Goal: Information Seeking & Learning: Learn about a topic

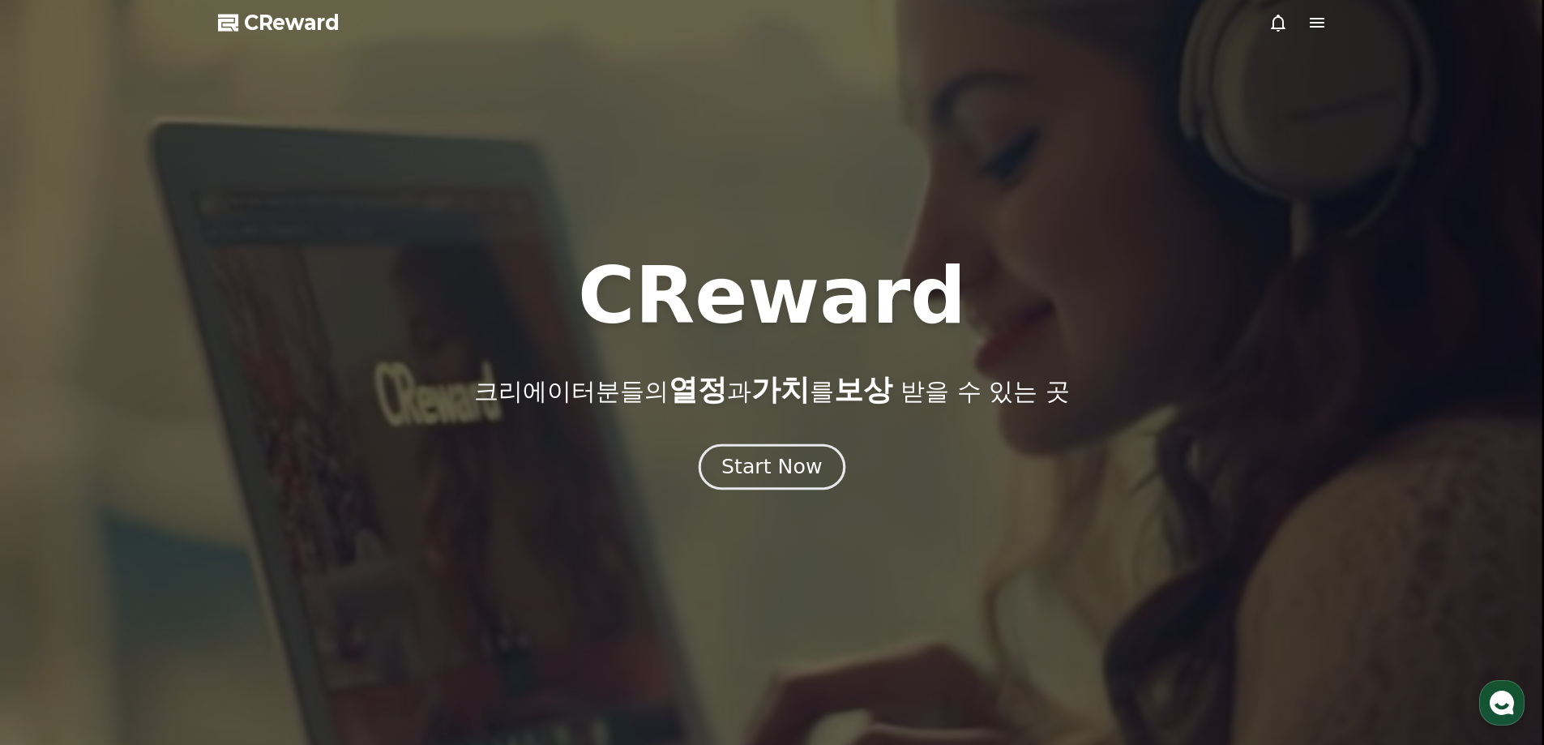
click at [746, 463] on div "Start Now" at bounding box center [771, 467] width 100 height 28
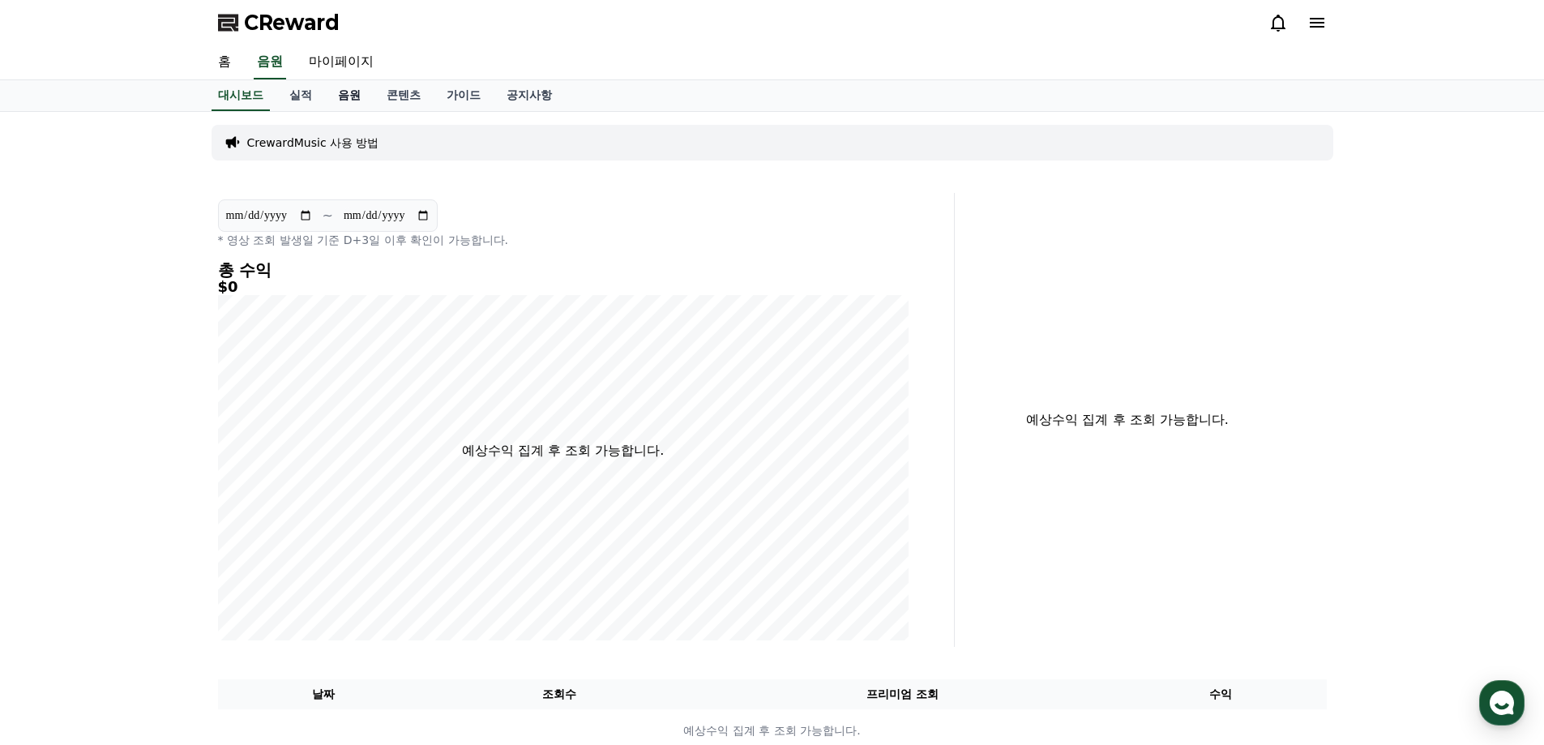
click at [371, 91] on link "음원" at bounding box center [349, 95] width 49 height 31
click at [351, 92] on link "음원" at bounding box center [349, 95] width 36 height 31
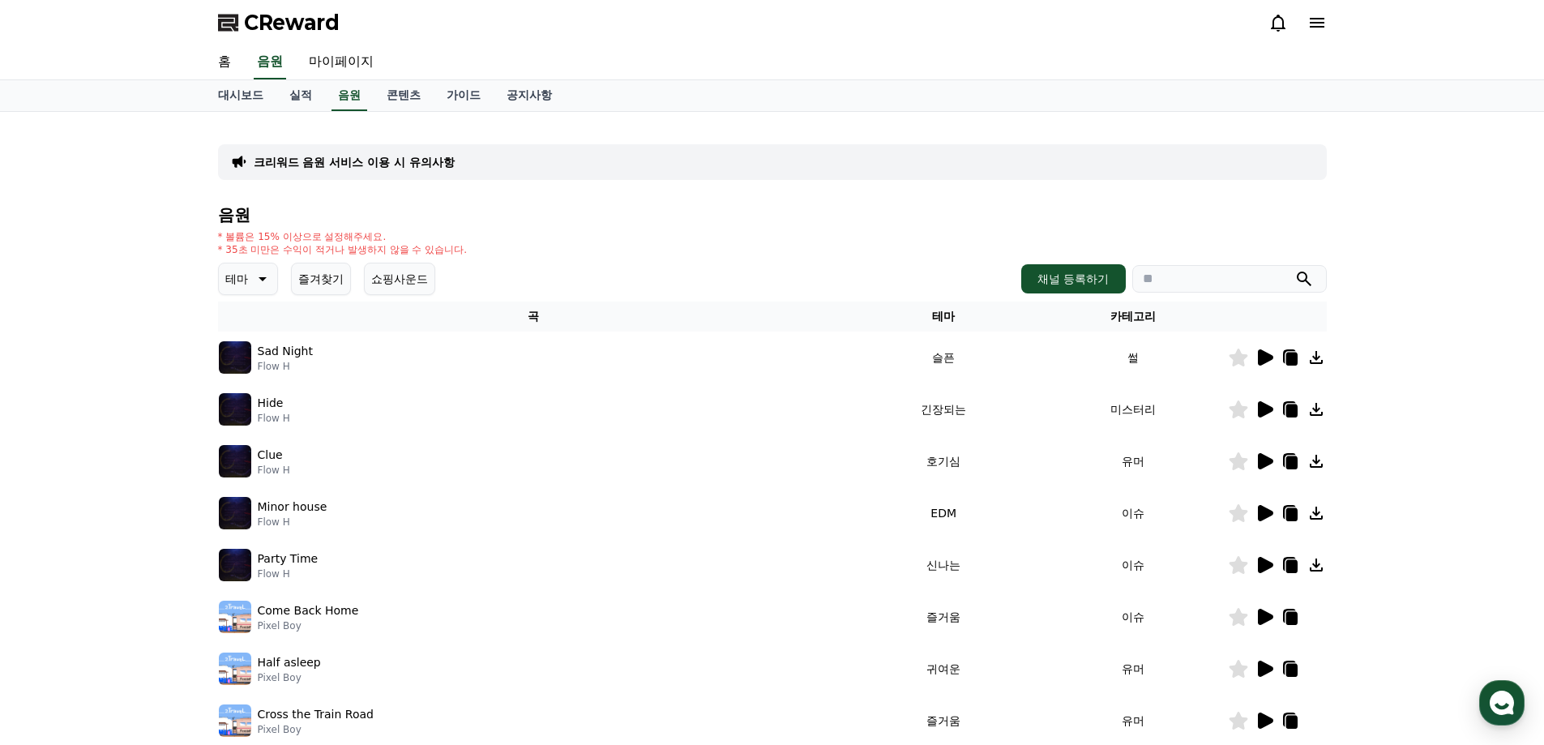
click at [1260, 413] on icon at bounding box center [1265, 409] width 15 height 16
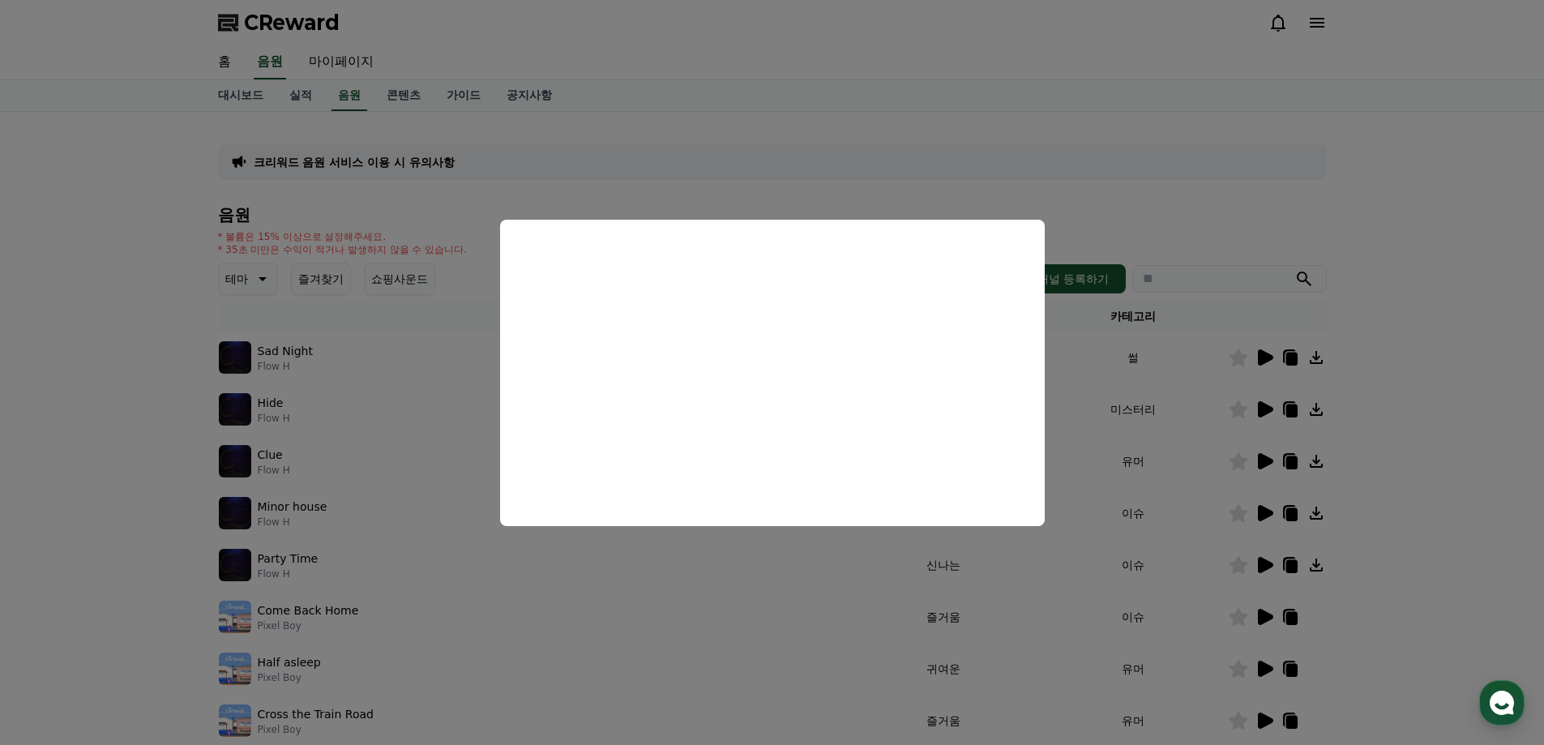
click at [1113, 378] on button "close modal" at bounding box center [772, 372] width 1544 height 745
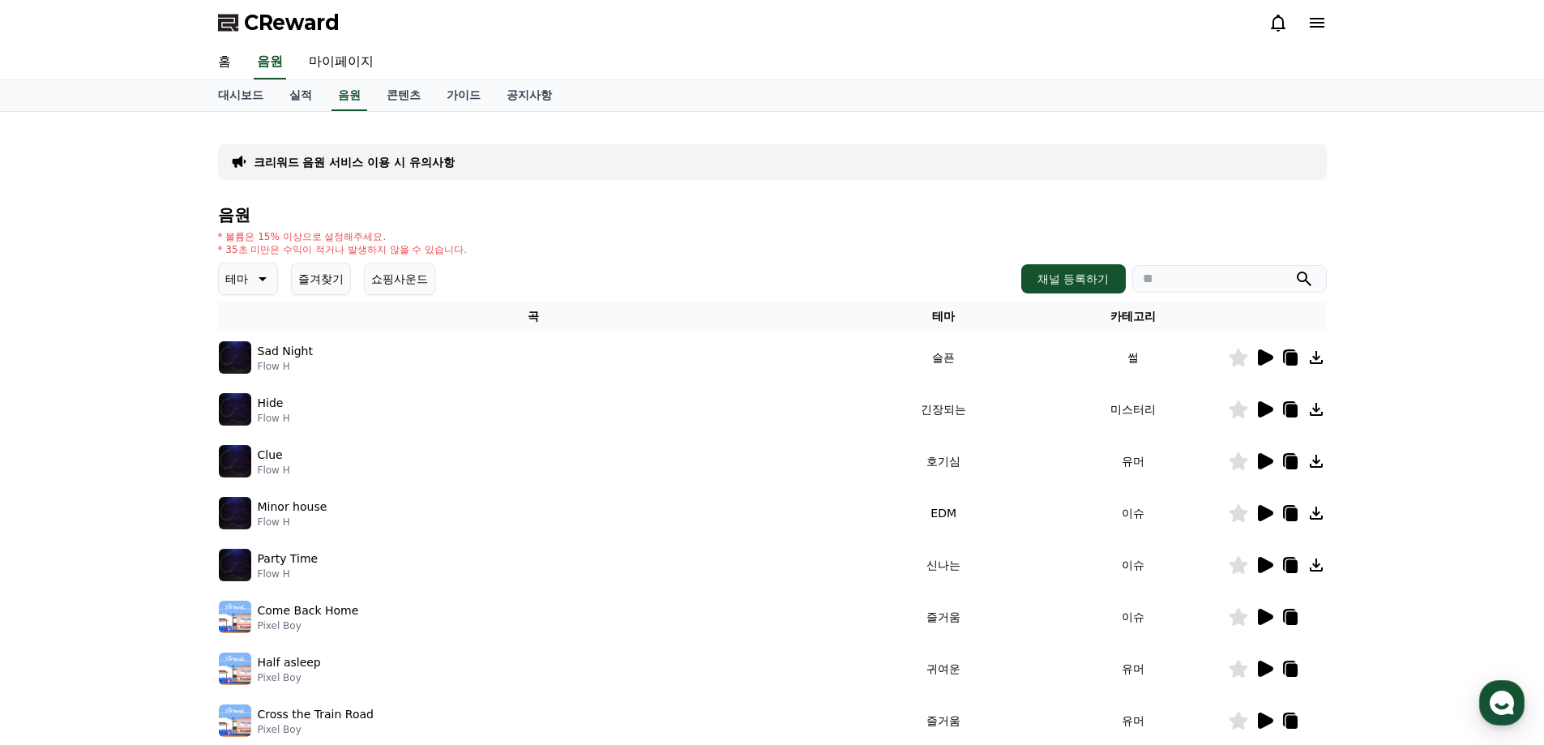
click at [1224, 296] on div "음원 * 볼륨은 15% 이상으로 설정해주세요. * 35초 미만은 수익이 적거나 발생하지 않을 수 있습니다. 테마 즐겨찾기 쇼핑사운드 채널 등록…" at bounding box center [772, 544] width 1109 height 677
paste input "**********"
click at [1229, 284] on input "**********" at bounding box center [1229, 279] width 194 height 28
type input "**********"
click at [1302, 278] on icon "submit" at bounding box center [1303, 278] width 19 height 19
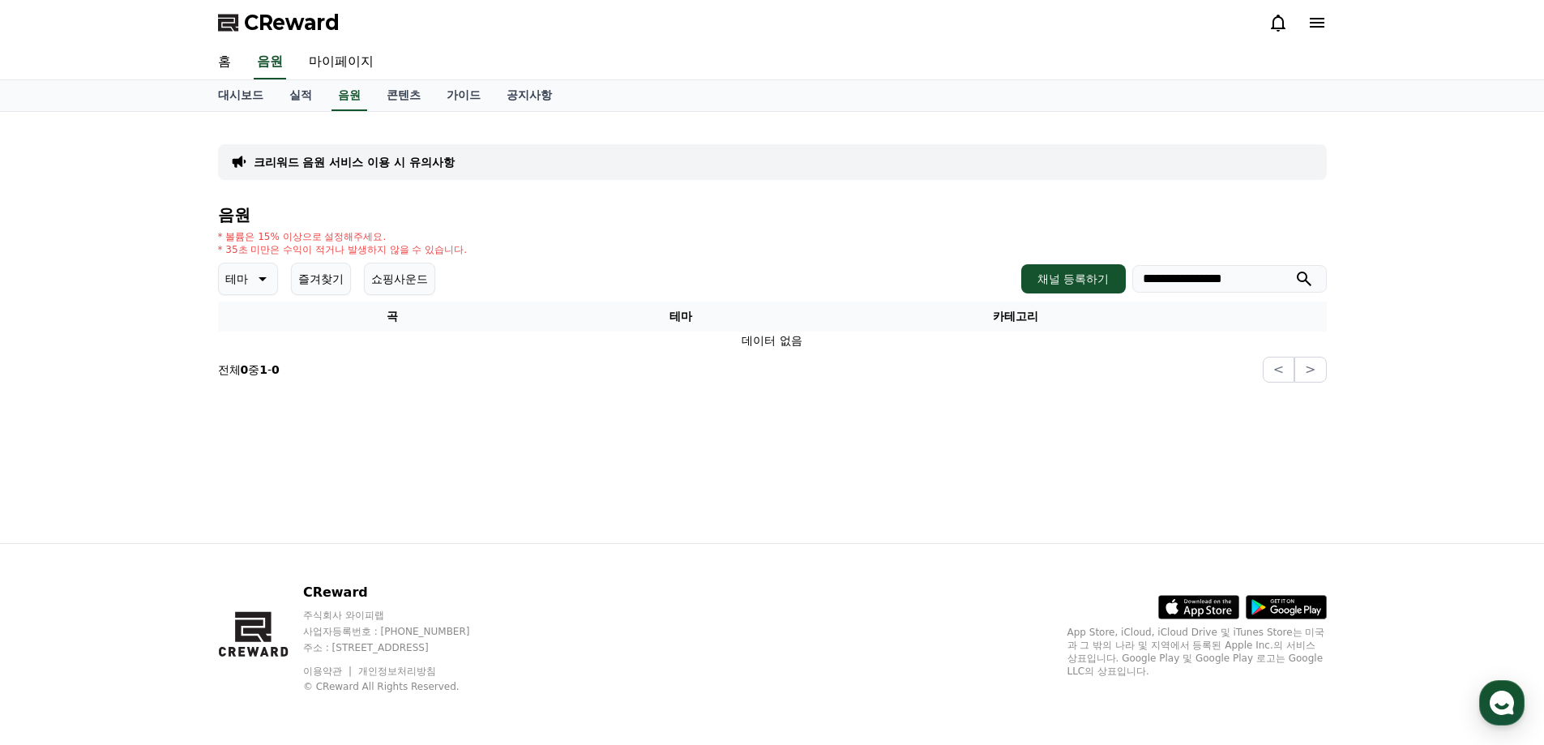
click at [1270, 278] on input "**********" at bounding box center [1229, 279] width 194 height 28
click at [1306, 276] on icon "submit" at bounding box center [1304, 278] width 15 height 15
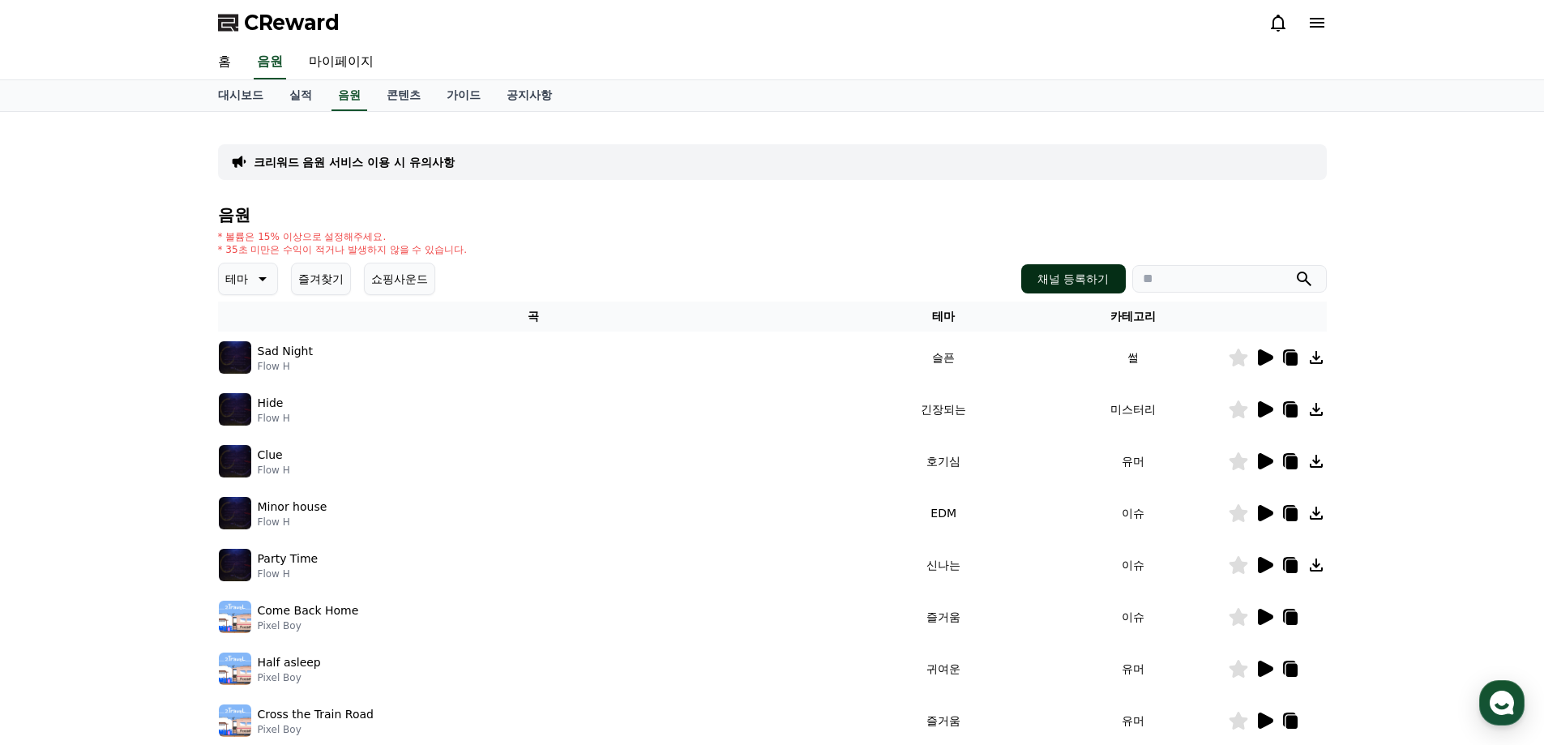
click at [1118, 286] on button "채널 등록하기" at bounding box center [1073, 278] width 104 height 29
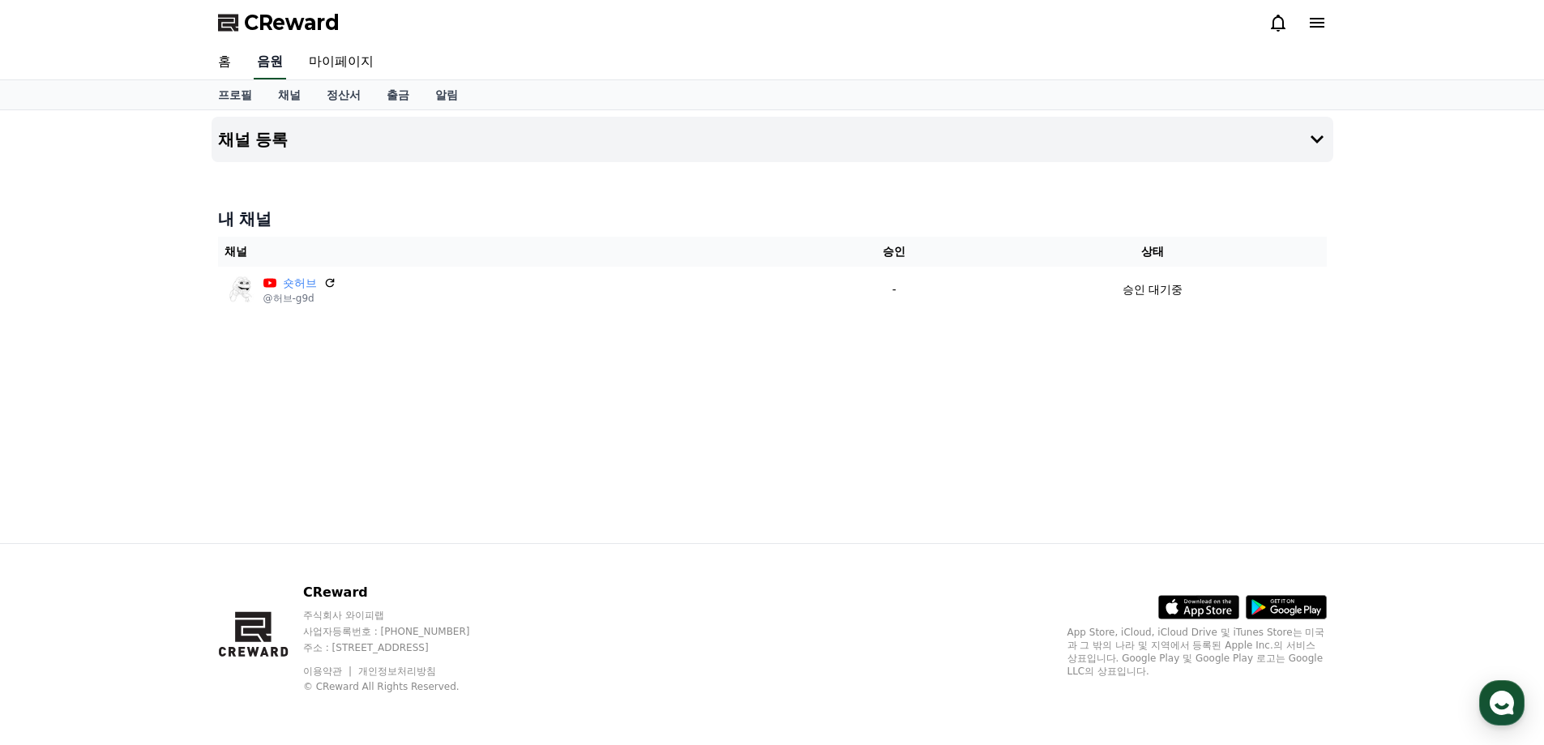
click at [268, 54] on link "음원" at bounding box center [270, 62] width 32 height 34
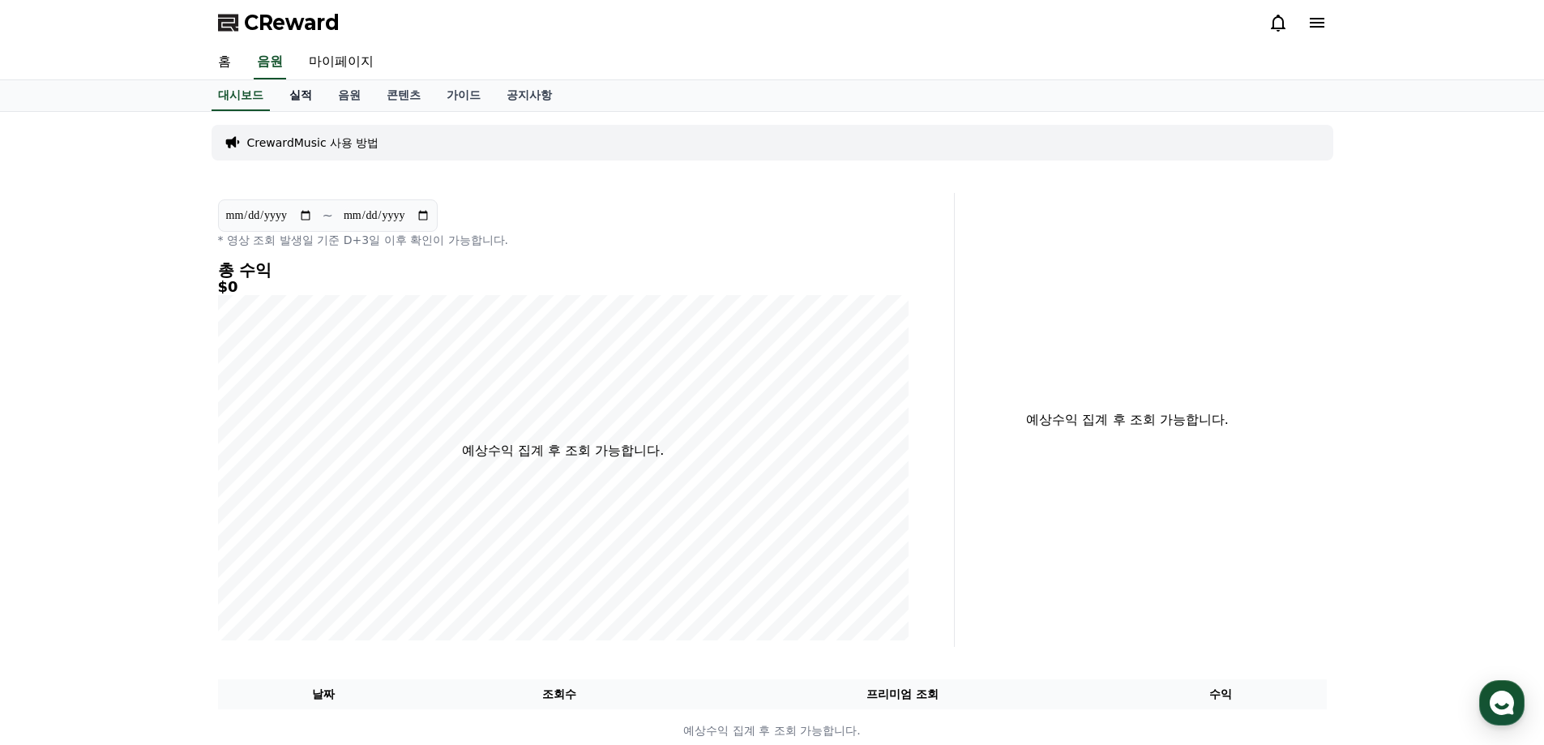
click at [306, 92] on link "실적" at bounding box center [300, 95] width 49 height 31
click at [357, 90] on link "음원" at bounding box center [349, 95] width 49 height 31
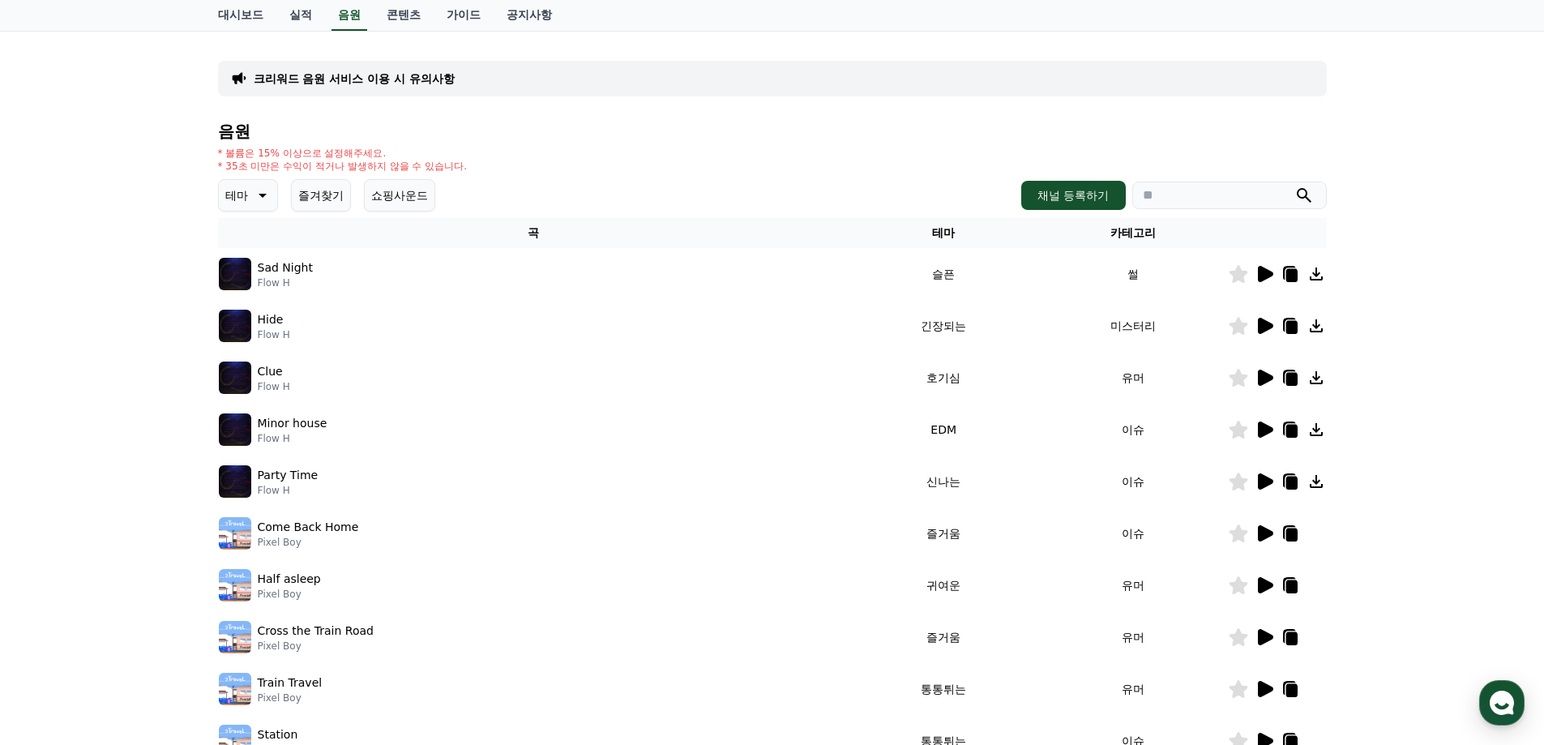
scroll to position [162, 0]
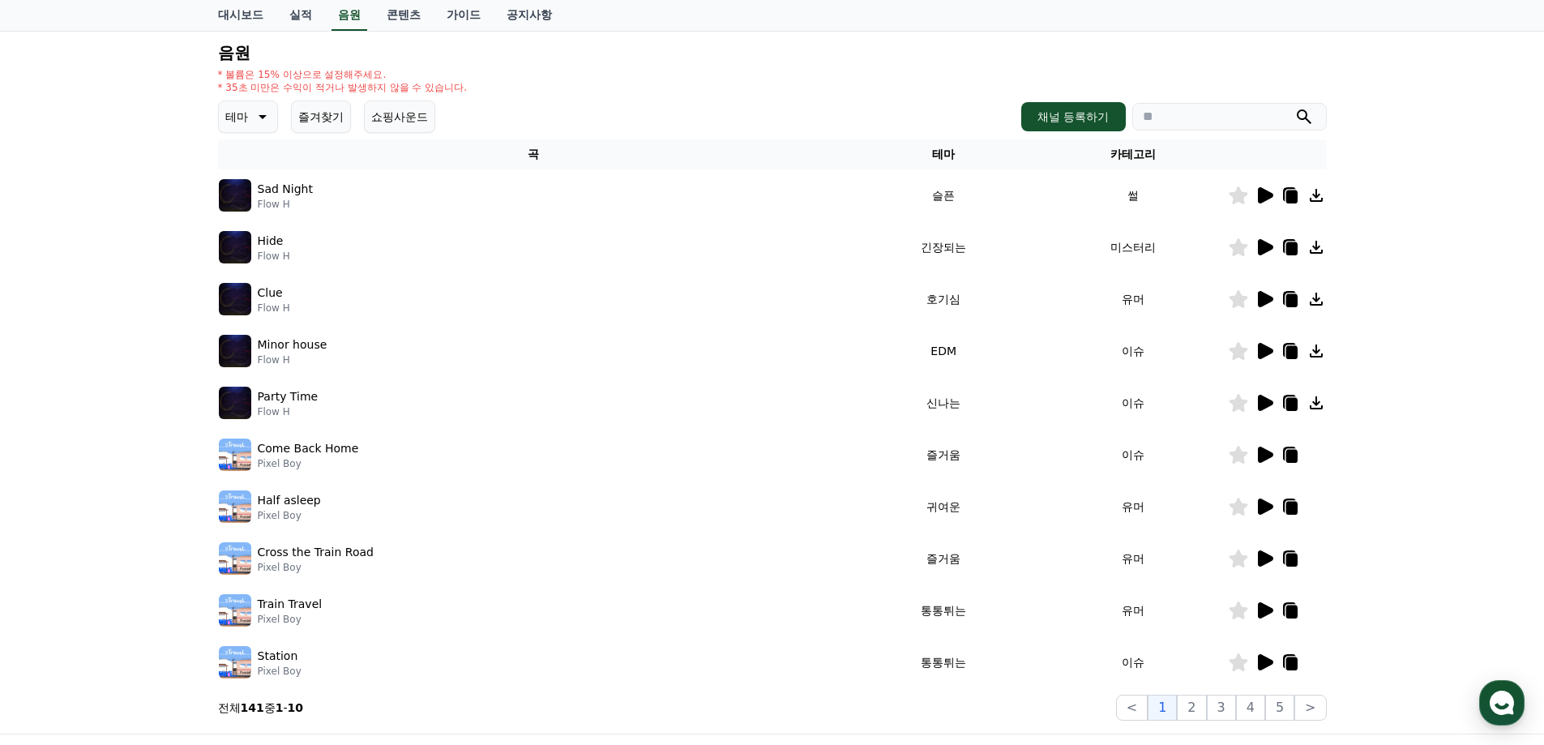
click at [1258, 457] on icon at bounding box center [1265, 454] width 15 height 16
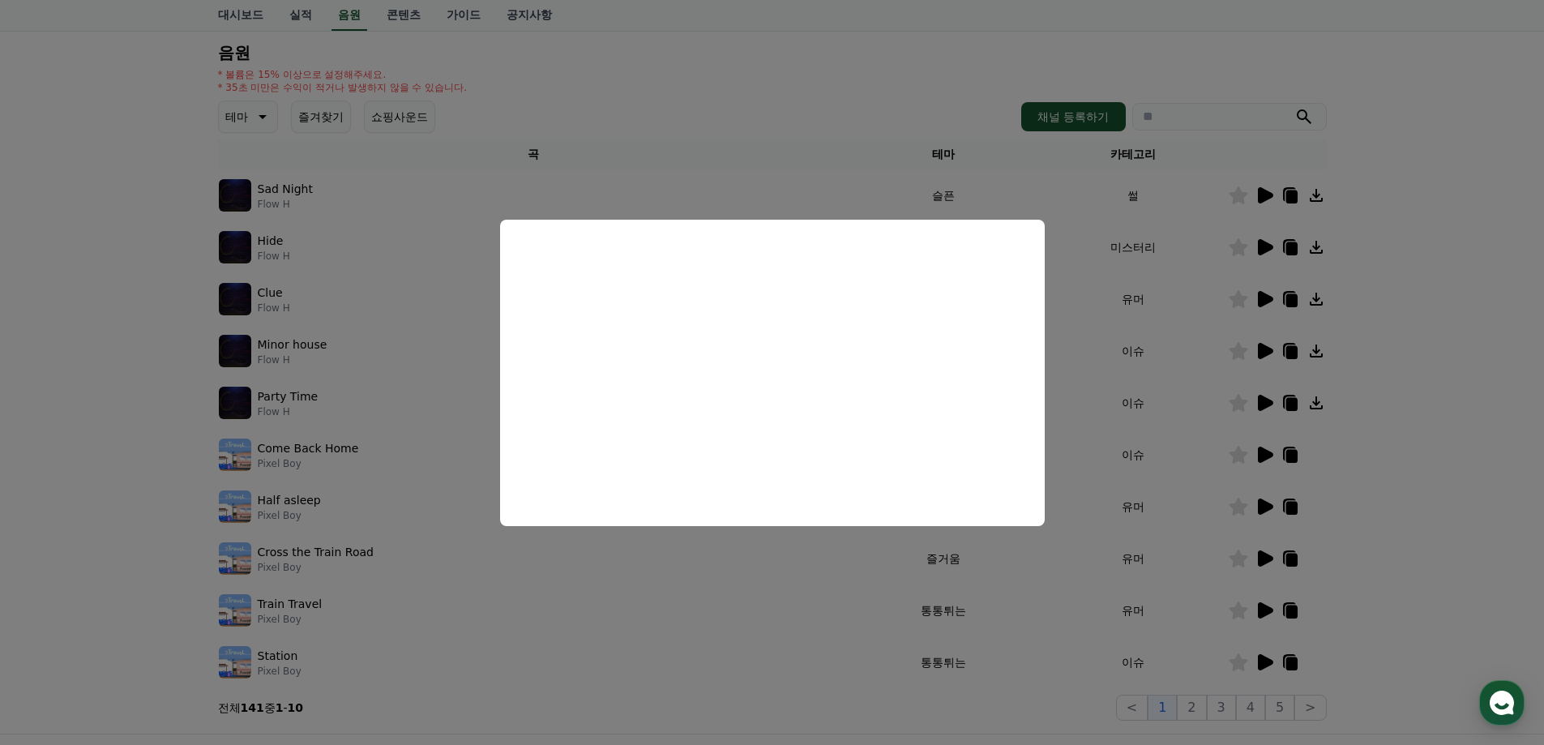
click at [1126, 370] on button "close modal" at bounding box center [772, 372] width 1544 height 745
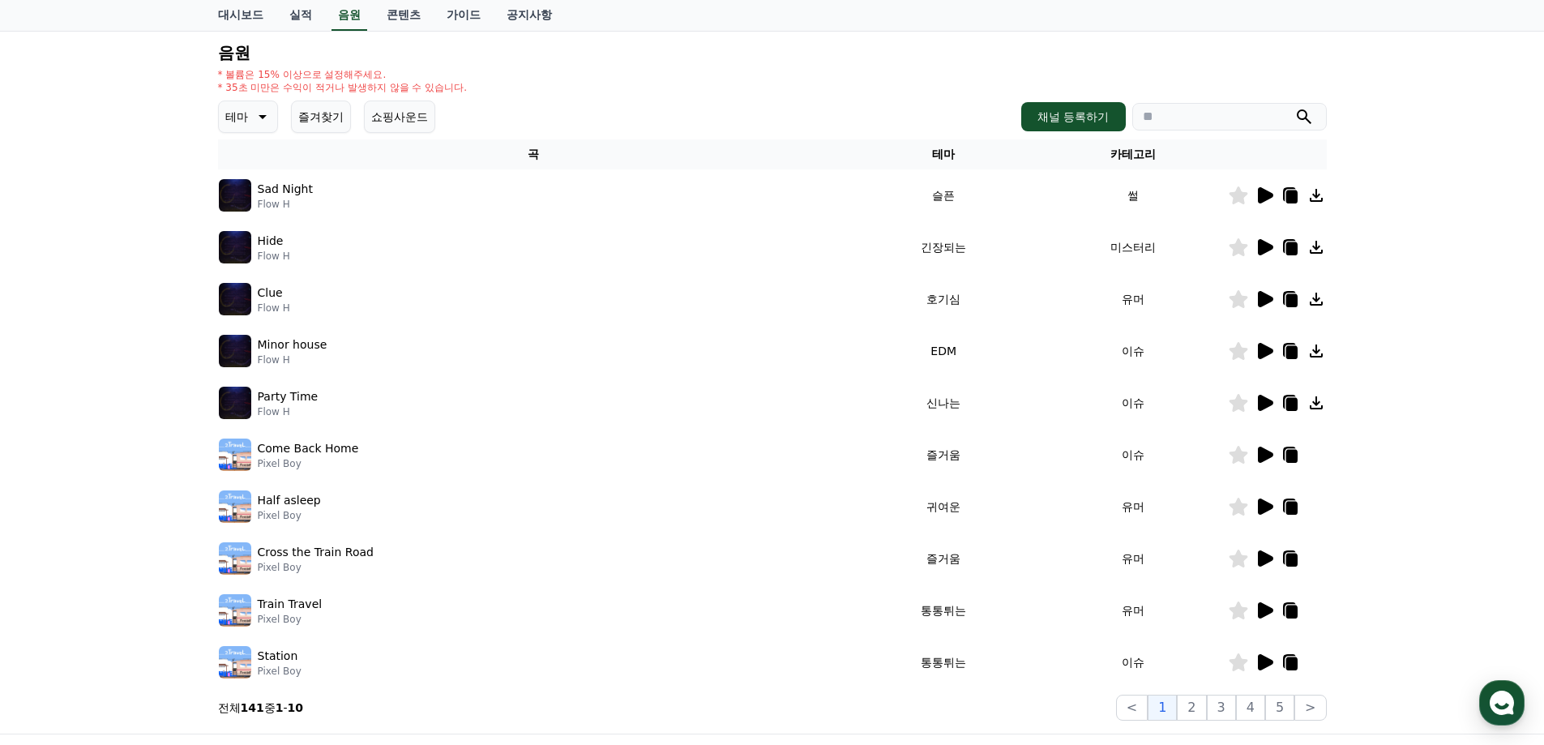
click at [1262, 501] on icon at bounding box center [1265, 506] width 15 height 16
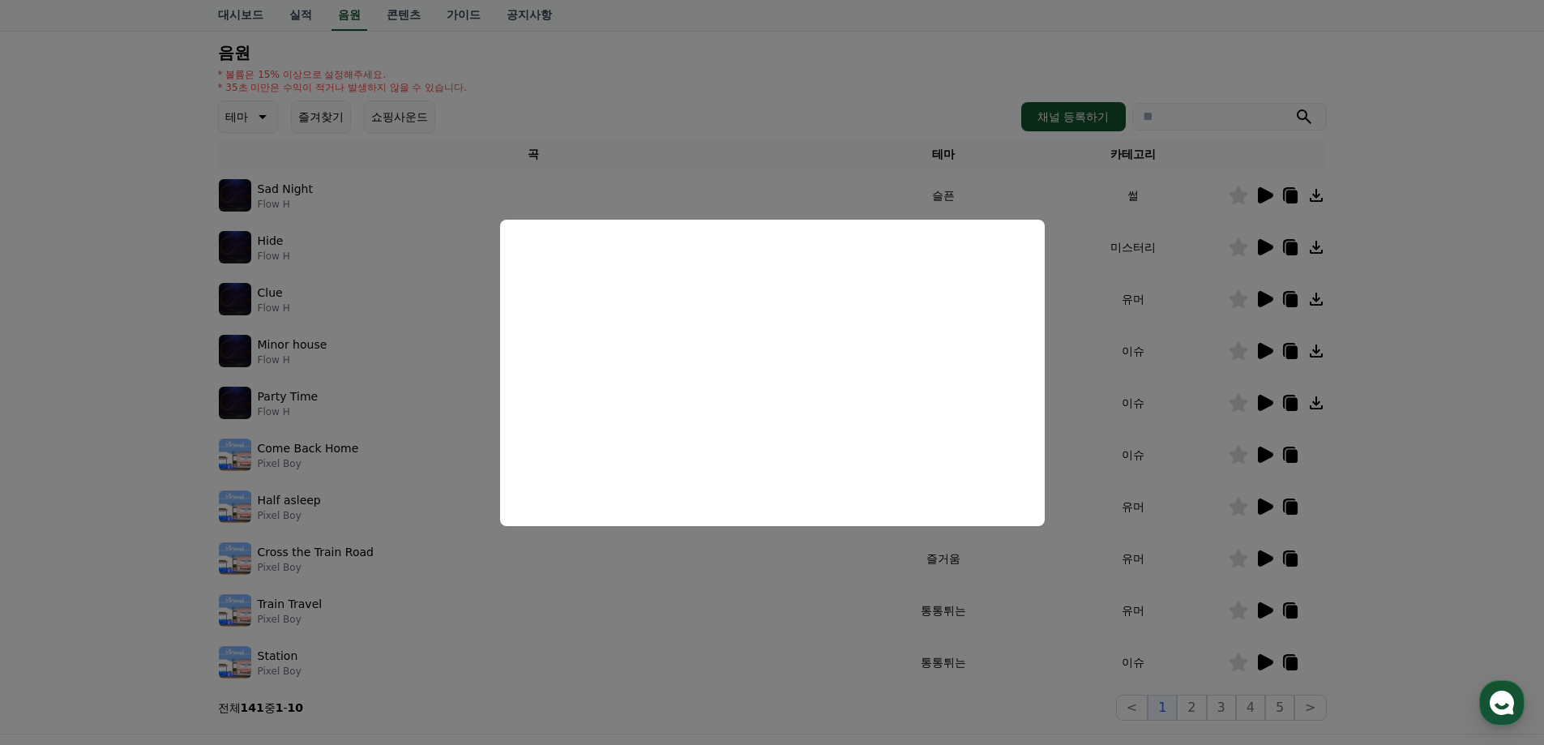
click at [1095, 437] on button "close modal" at bounding box center [772, 372] width 1544 height 745
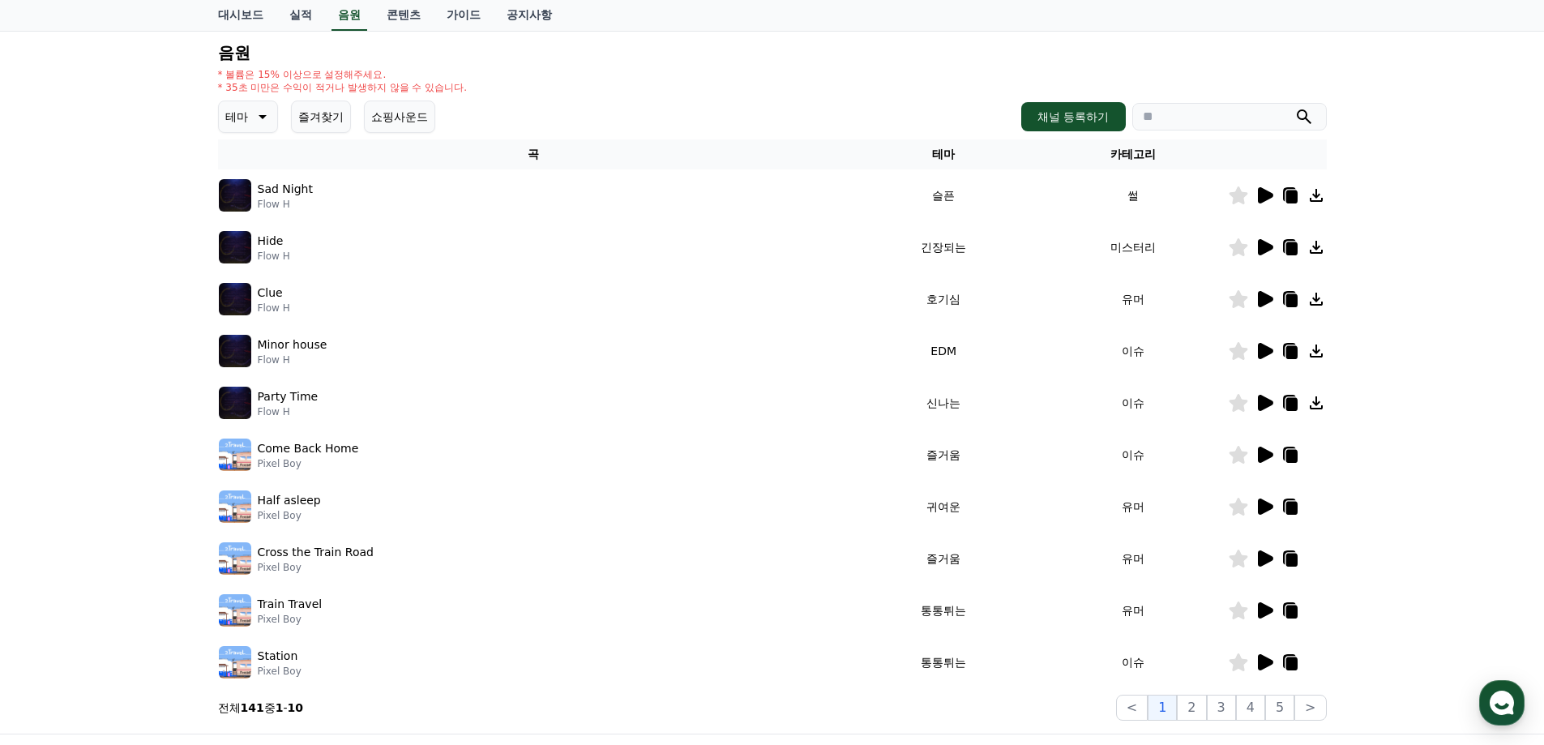
click at [1259, 608] on icon at bounding box center [1265, 610] width 15 height 16
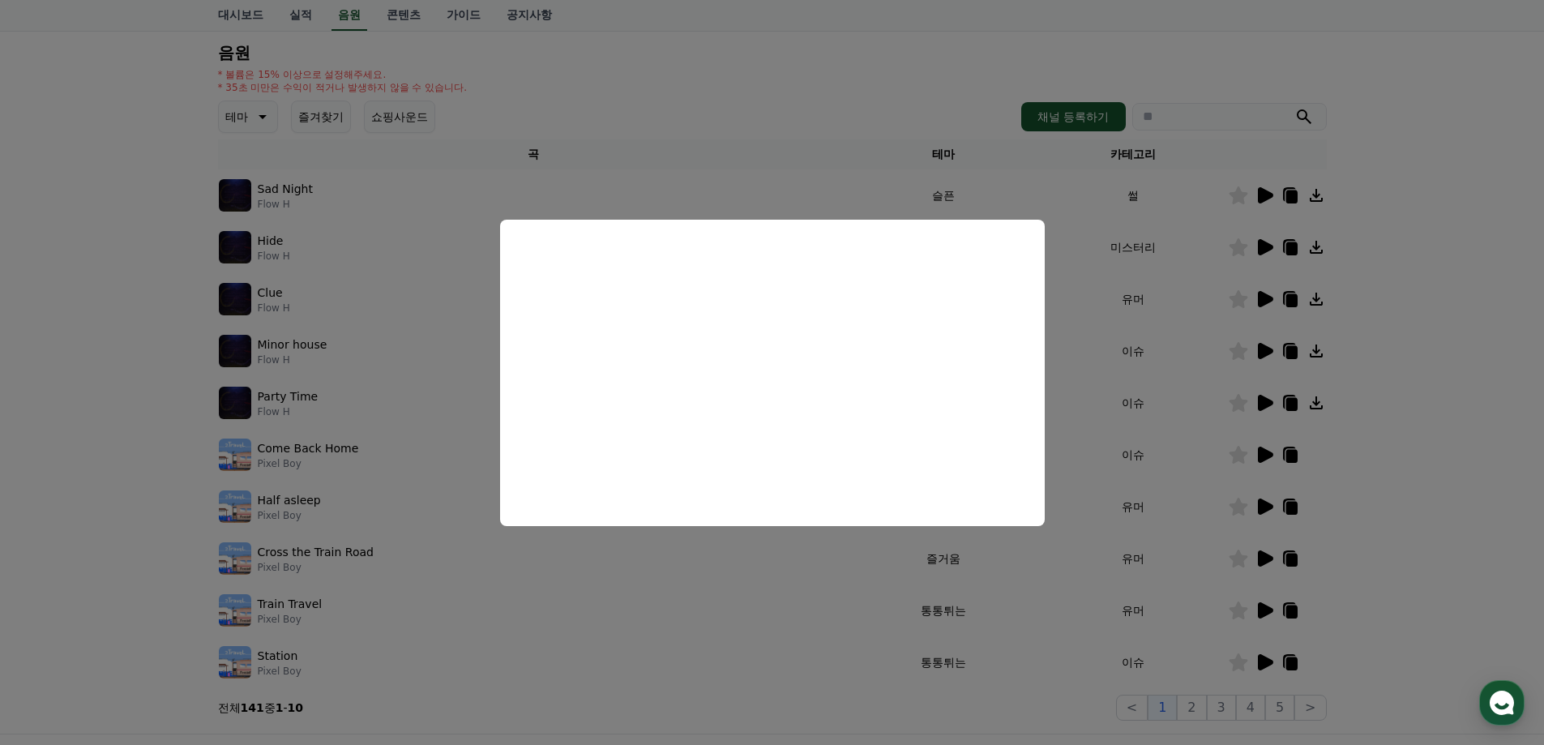
click at [1092, 345] on button "close modal" at bounding box center [772, 372] width 1544 height 745
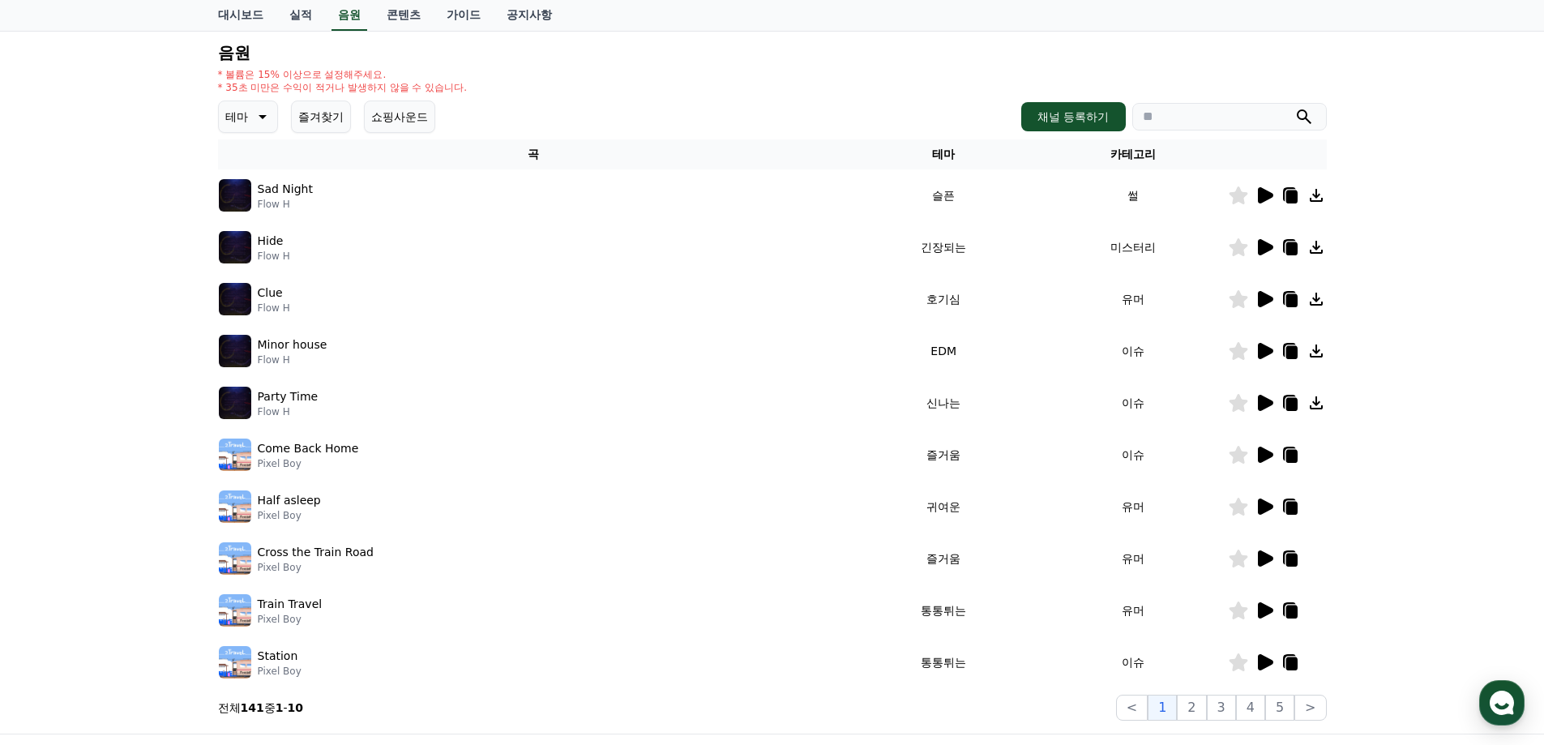
click at [1260, 190] on icon at bounding box center [1265, 195] width 15 height 16
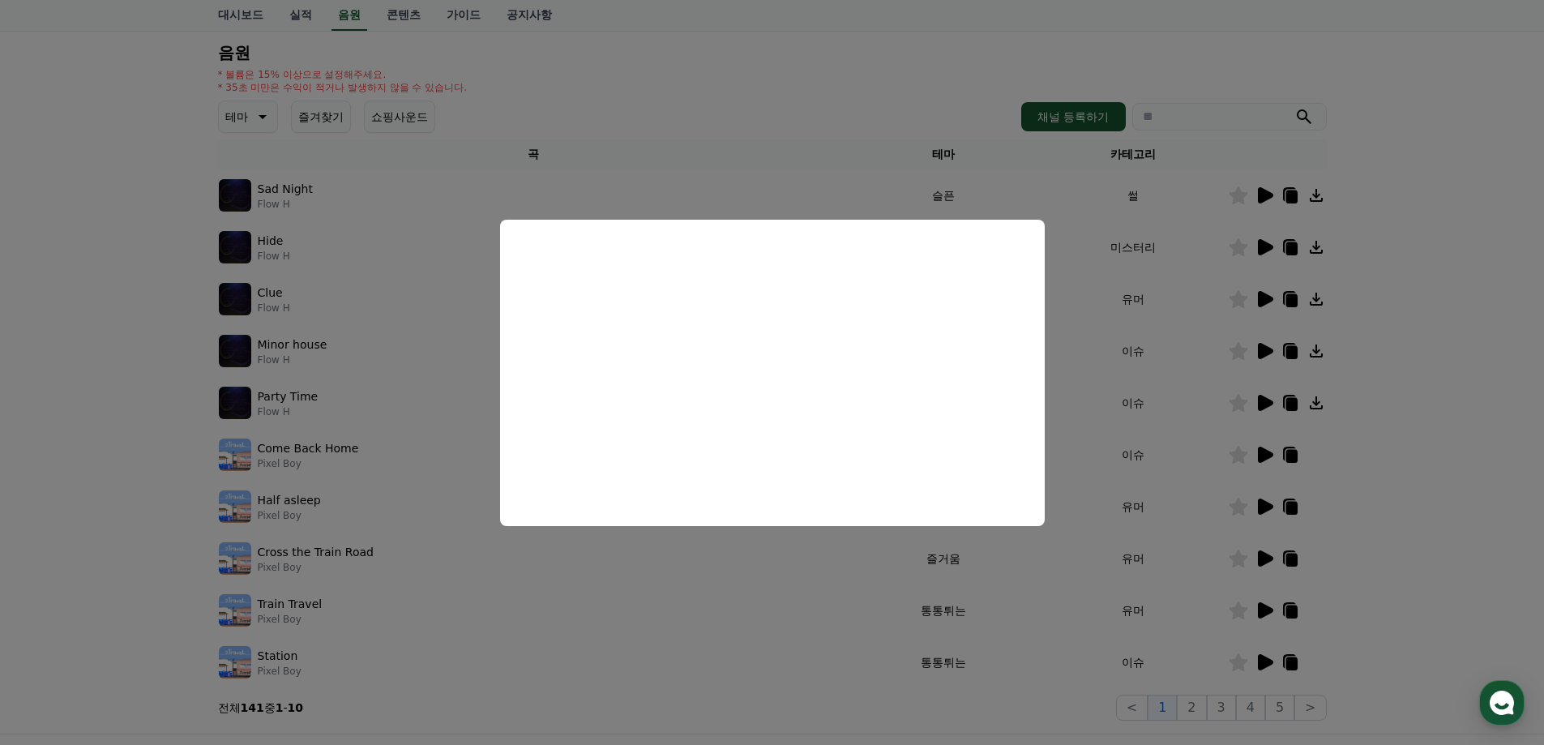
click at [1150, 293] on button "close modal" at bounding box center [772, 372] width 1544 height 745
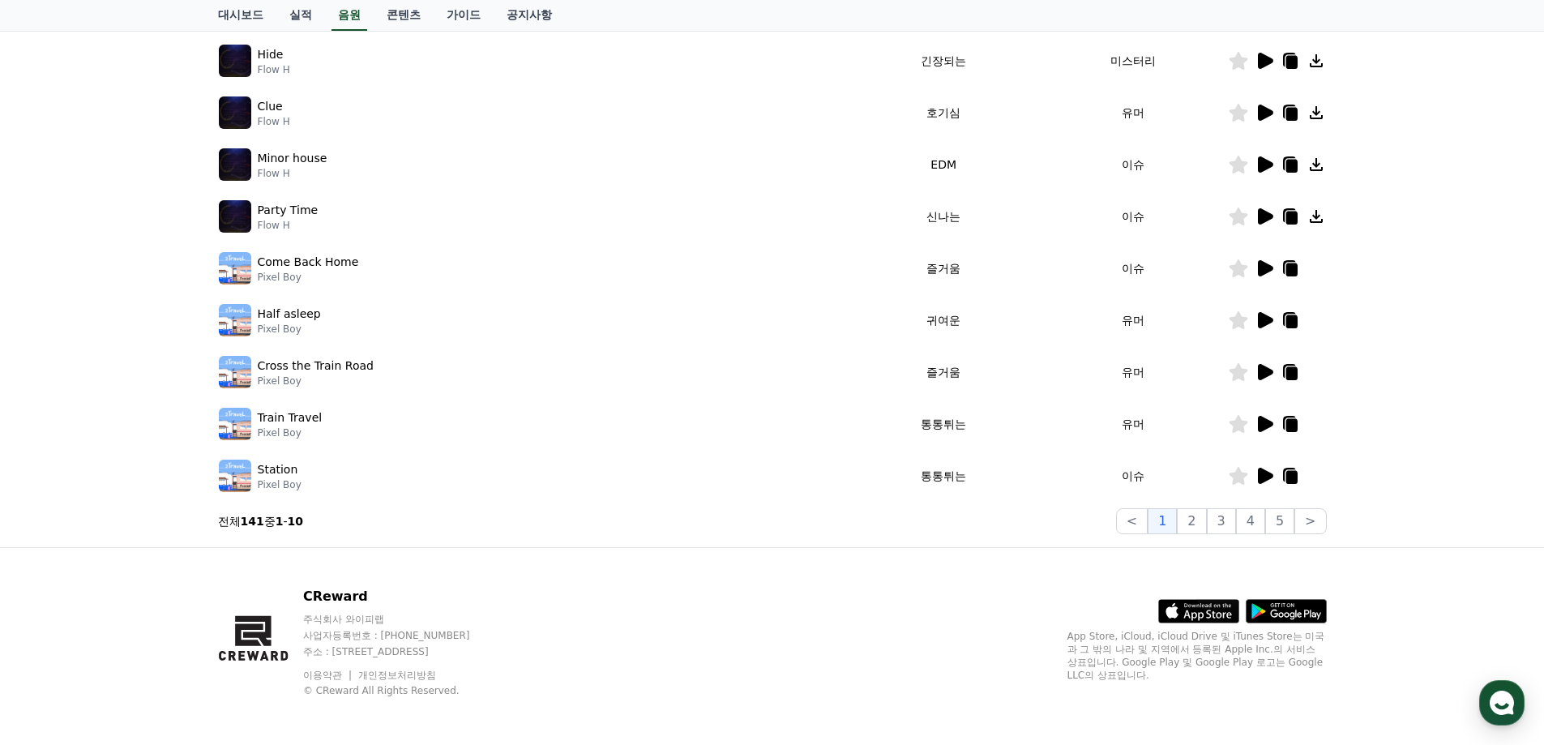
scroll to position [352, 0]
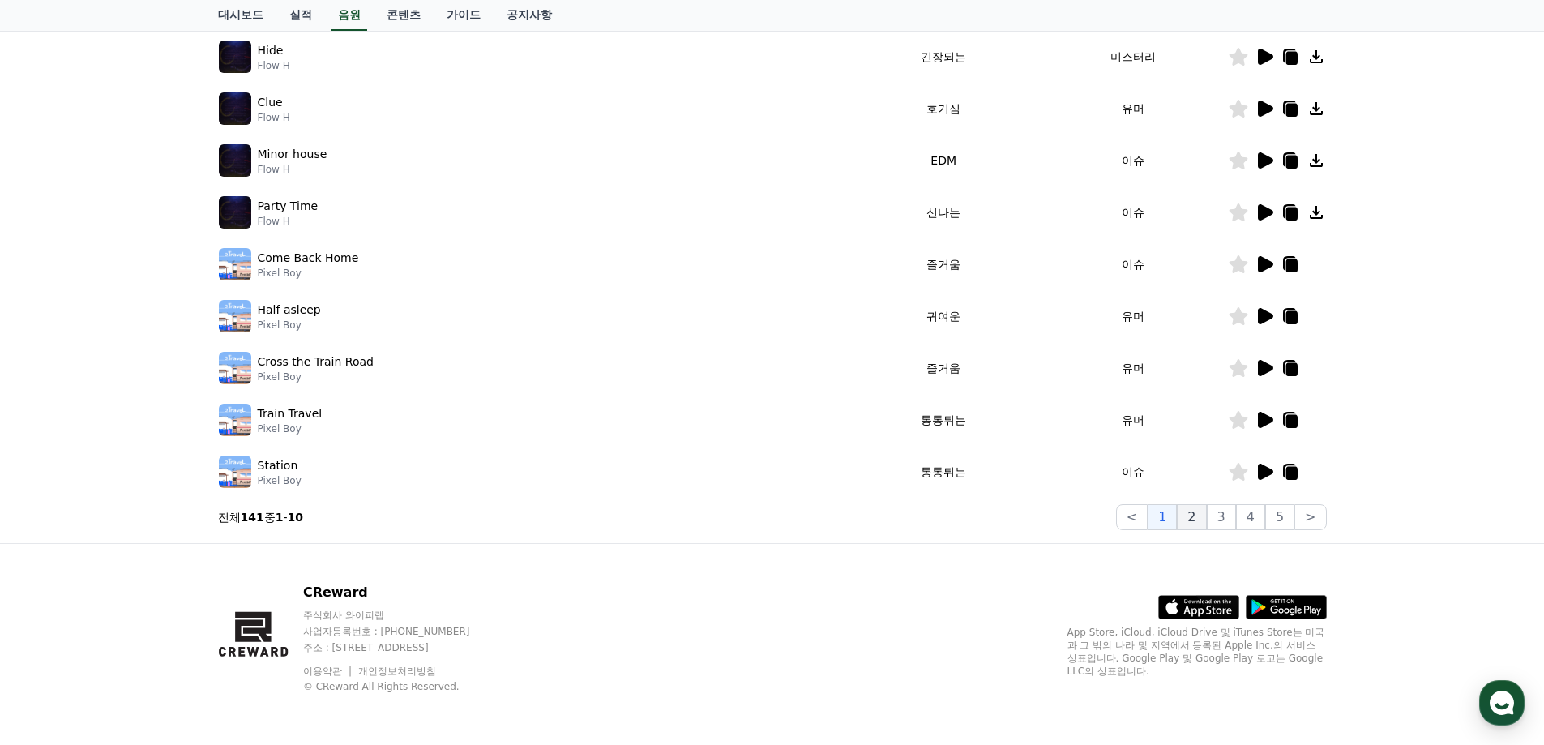
click at [1198, 508] on button "2" at bounding box center [1191, 517] width 29 height 26
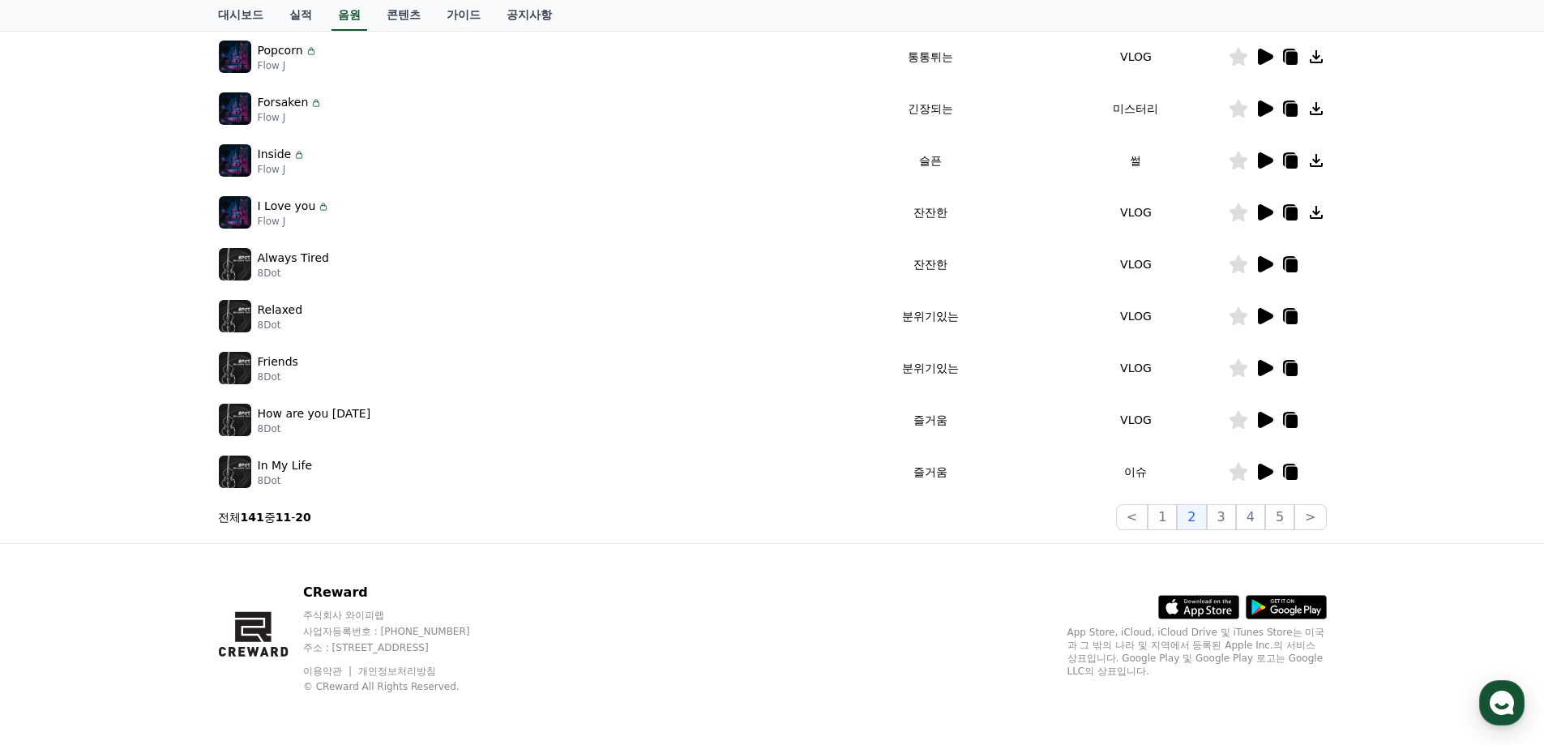
scroll to position [109, 0]
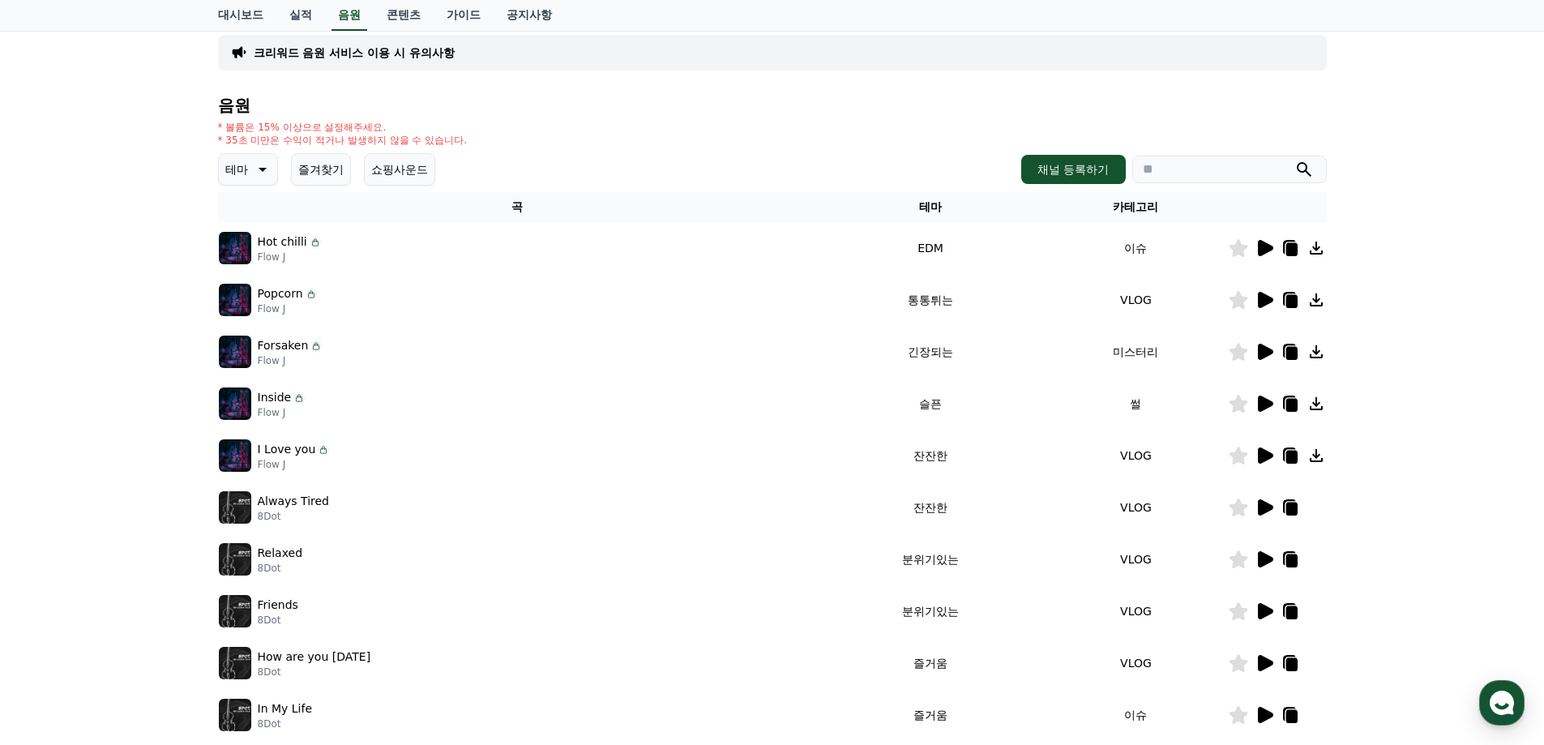
click at [1265, 245] on icon at bounding box center [1265, 248] width 15 height 16
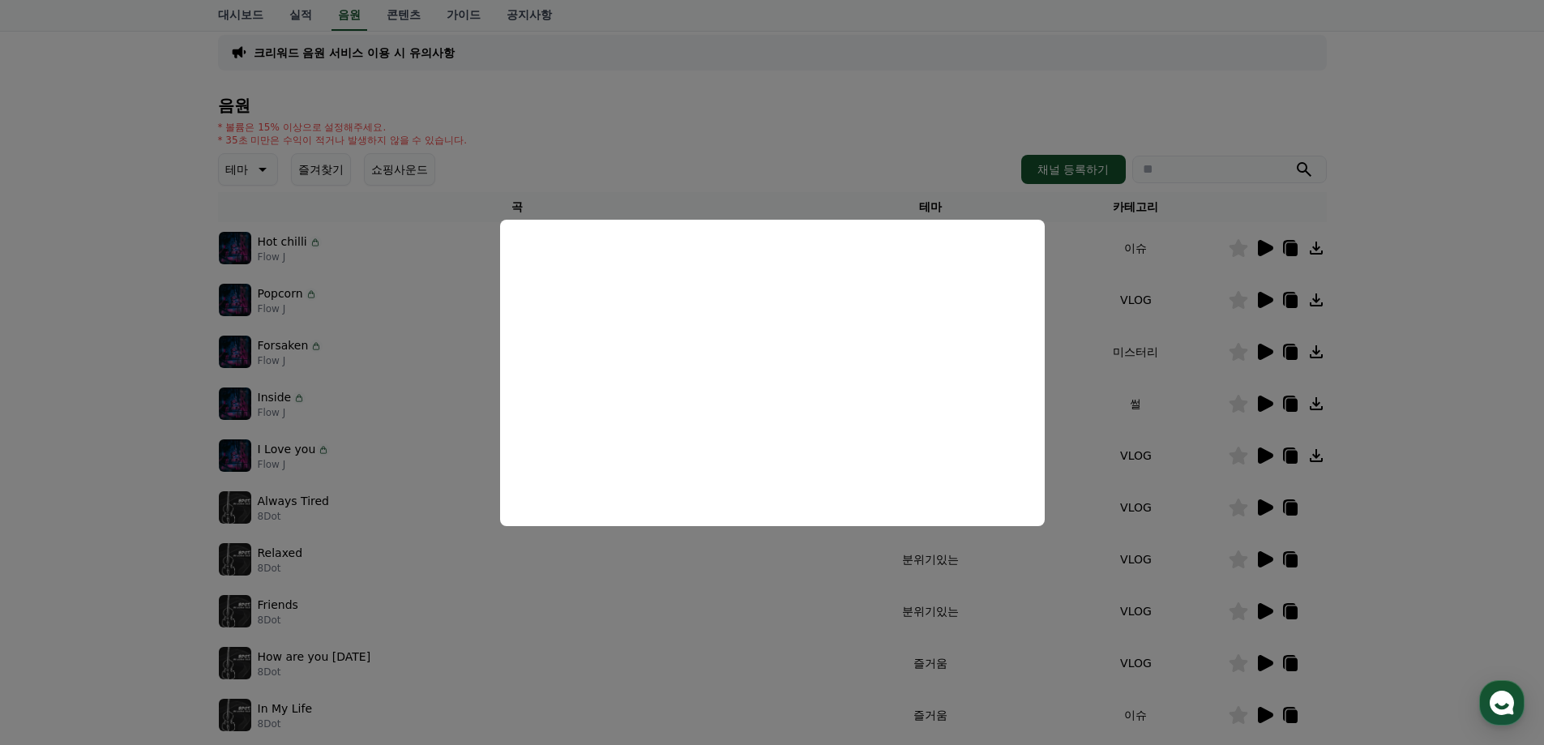
click at [1153, 350] on button "close modal" at bounding box center [772, 372] width 1544 height 745
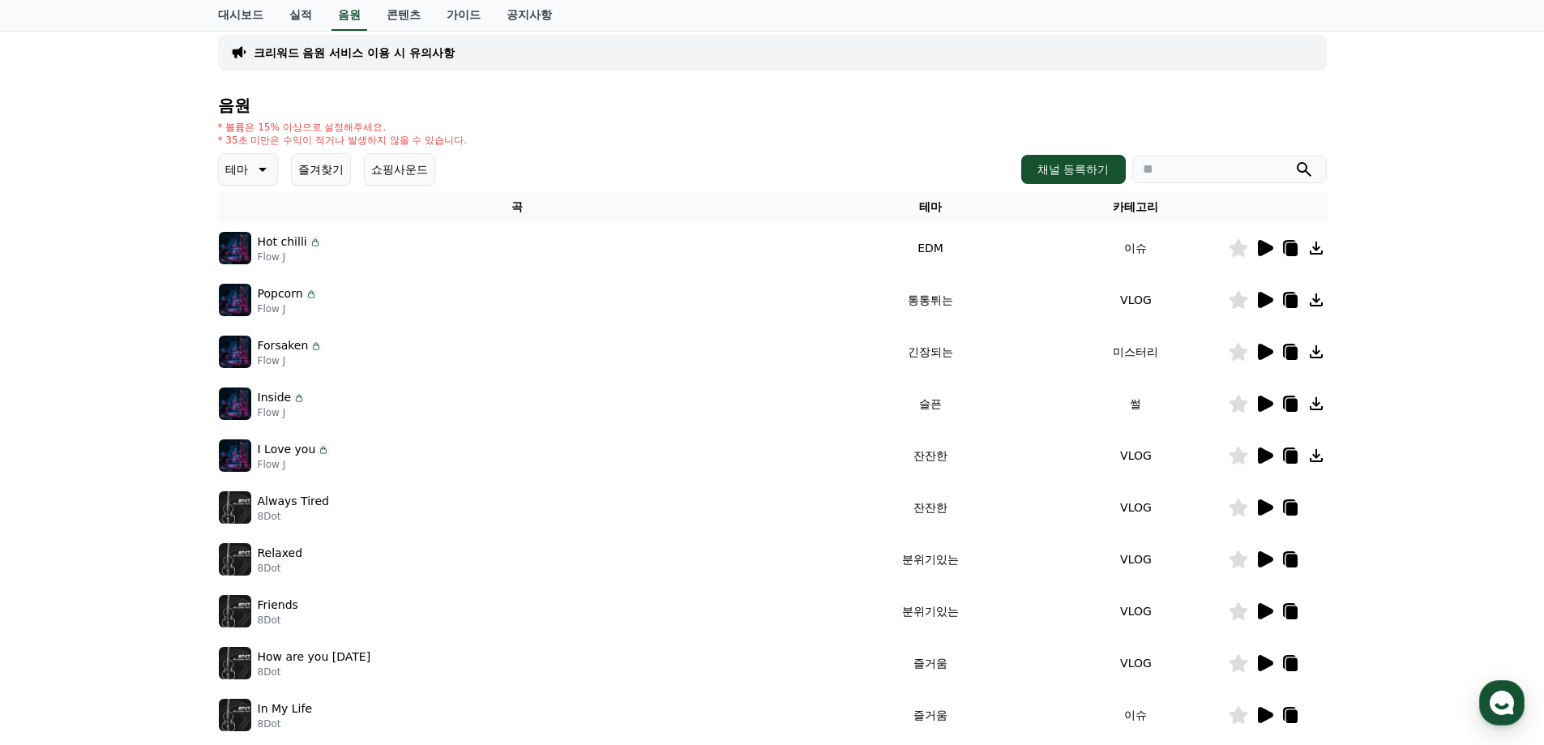
click at [1259, 296] on icon at bounding box center [1265, 300] width 15 height 16
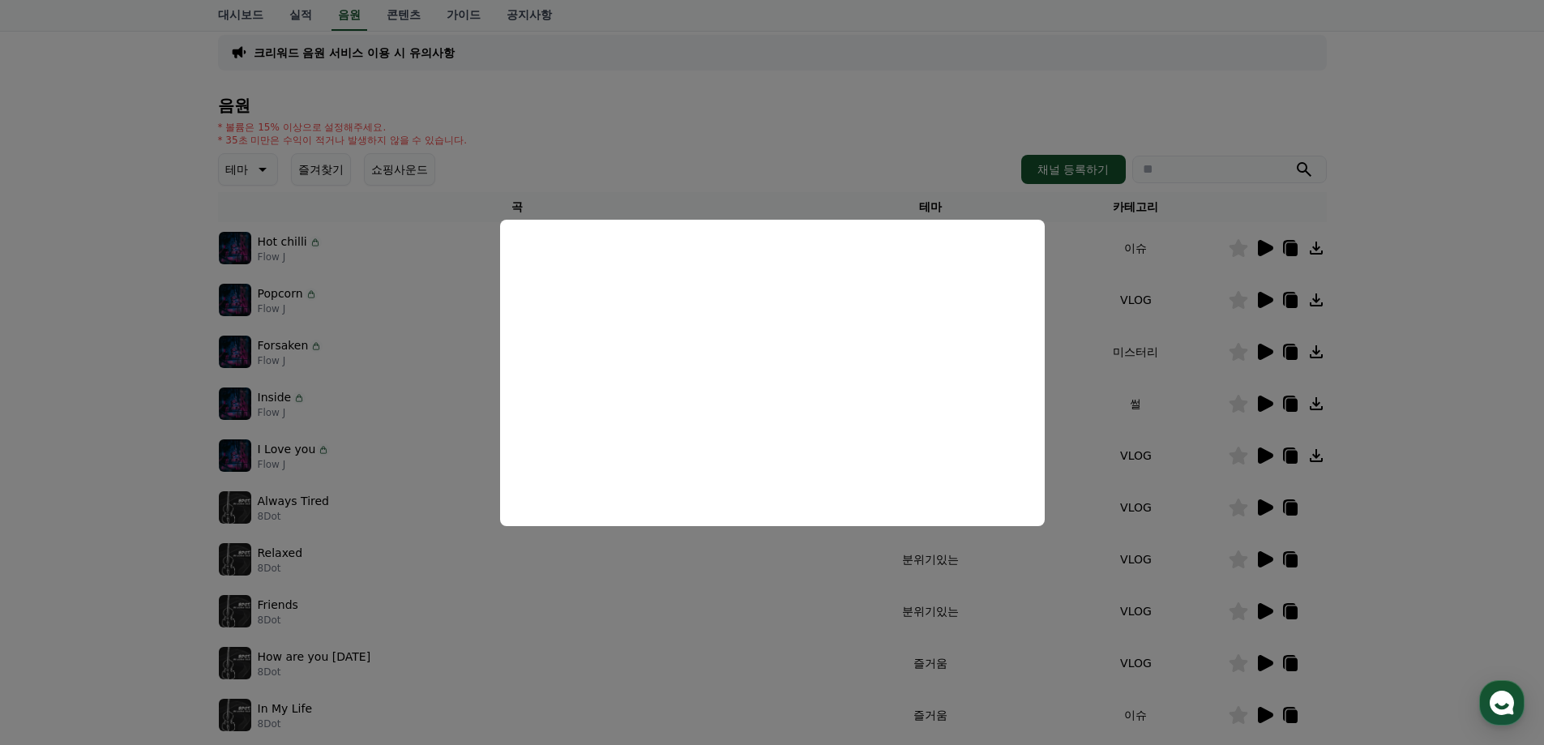
click at [1170, 352] on button "close modal" at bounding box center [772, 372] width 1544 height 745
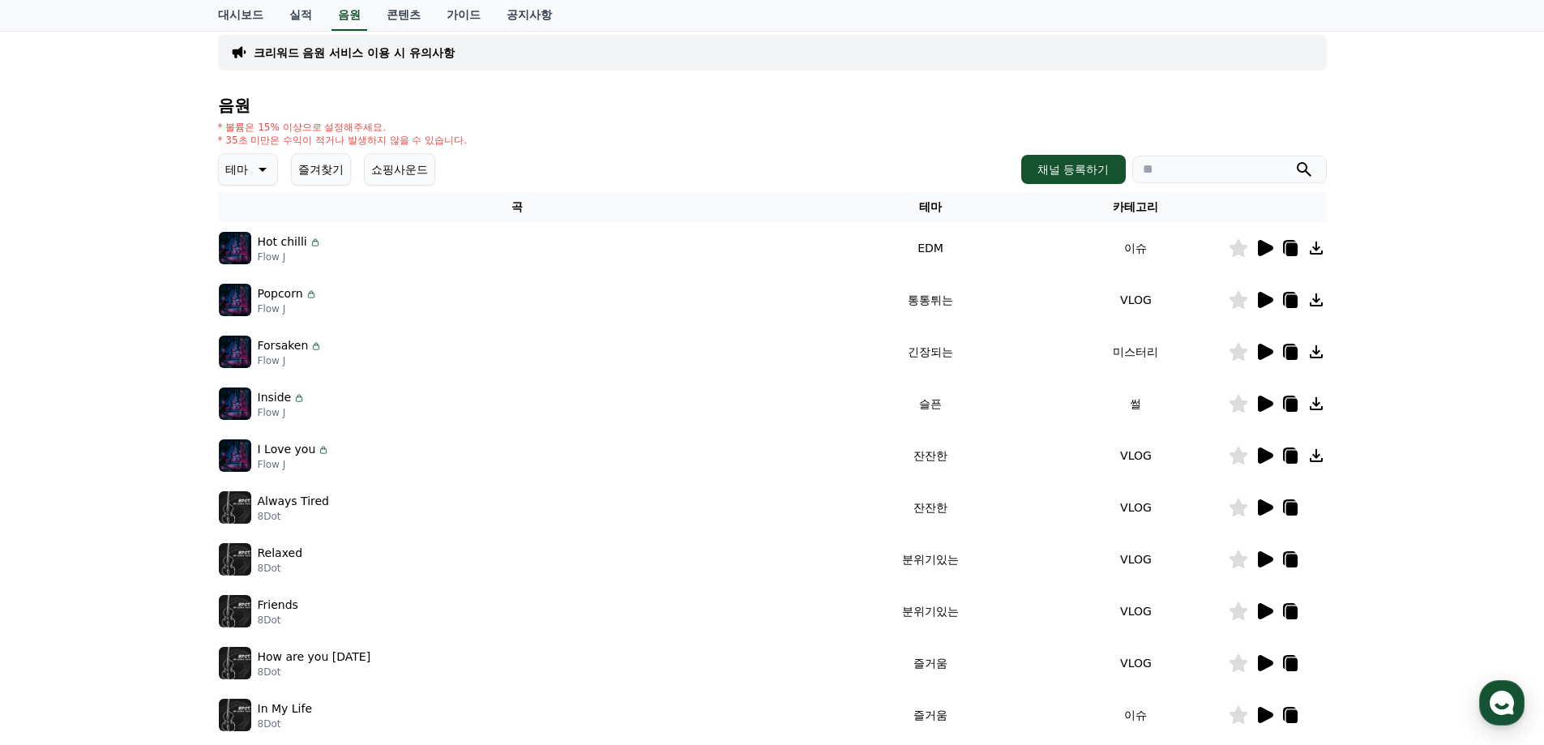
click at [1247, 345] on icon at bounding box center [1237, 352] width 19 height 18
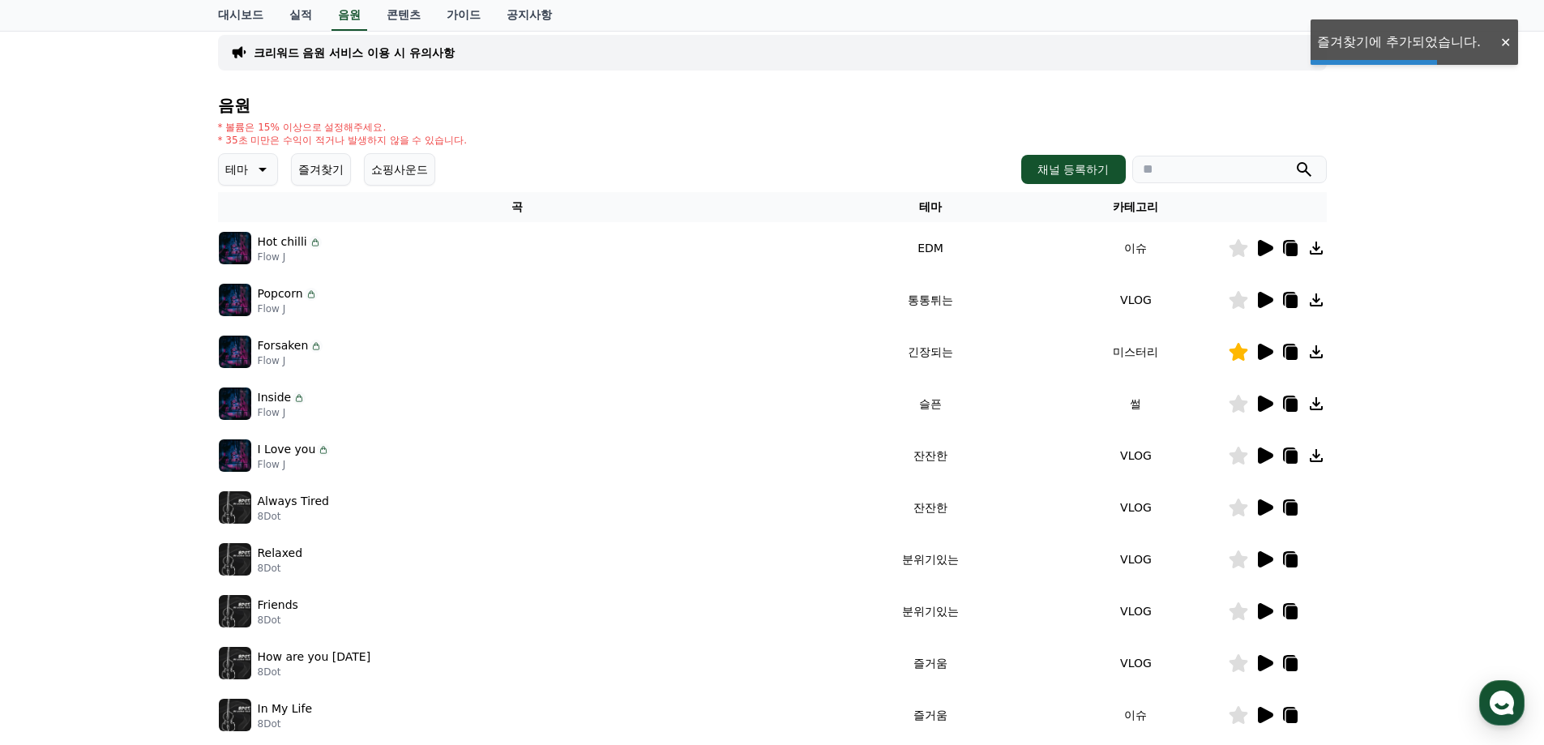
click at [1244, 351] on icon at bounding box center [1237, 352] width 19 height 18
click at [1267, 348] on icon at bounding box center [1265, 352] width 15 height 16
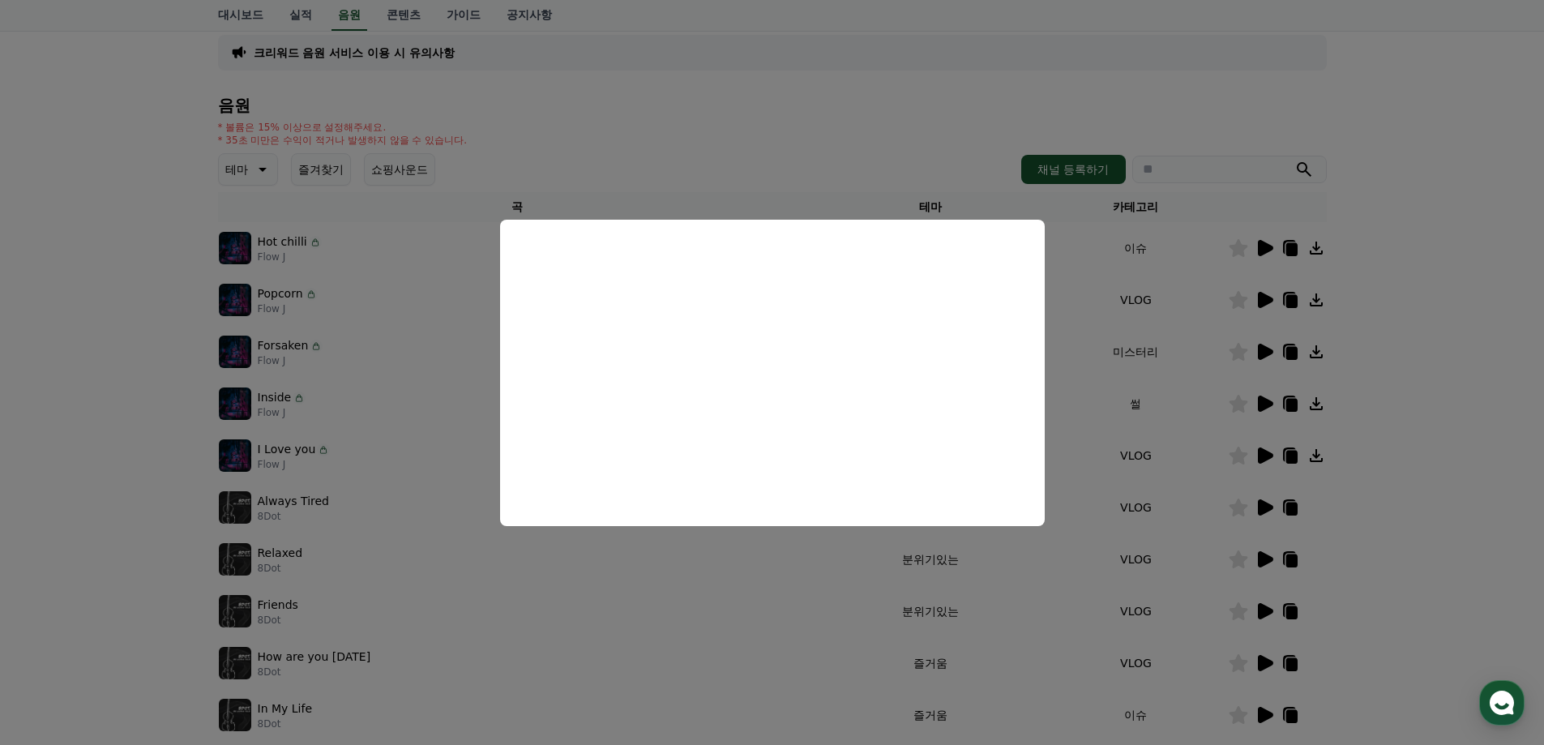
click at [1135, 263] on button "close modal" at bounding box center [772, 372] width 1544 height 745
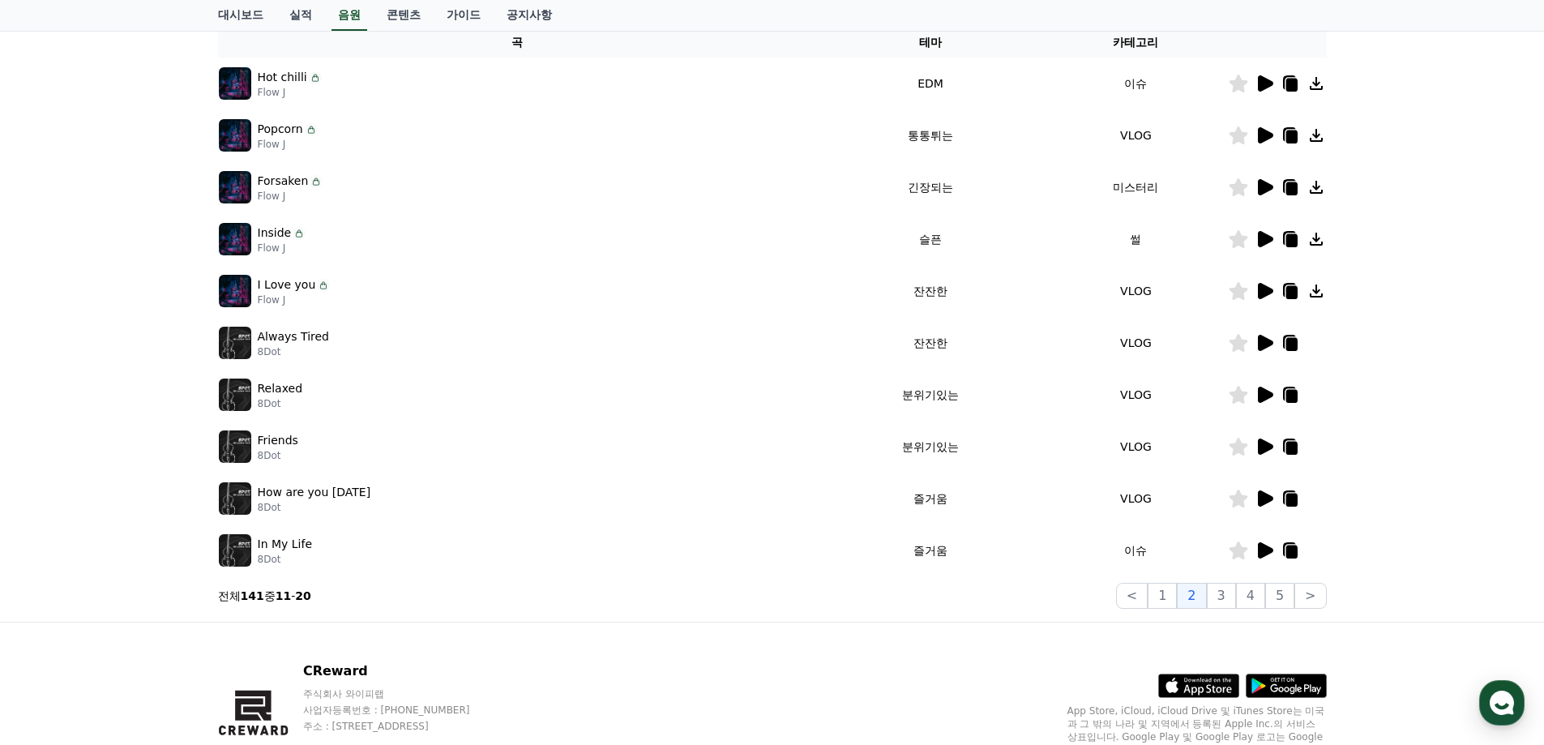
scroll to position [352, 0]
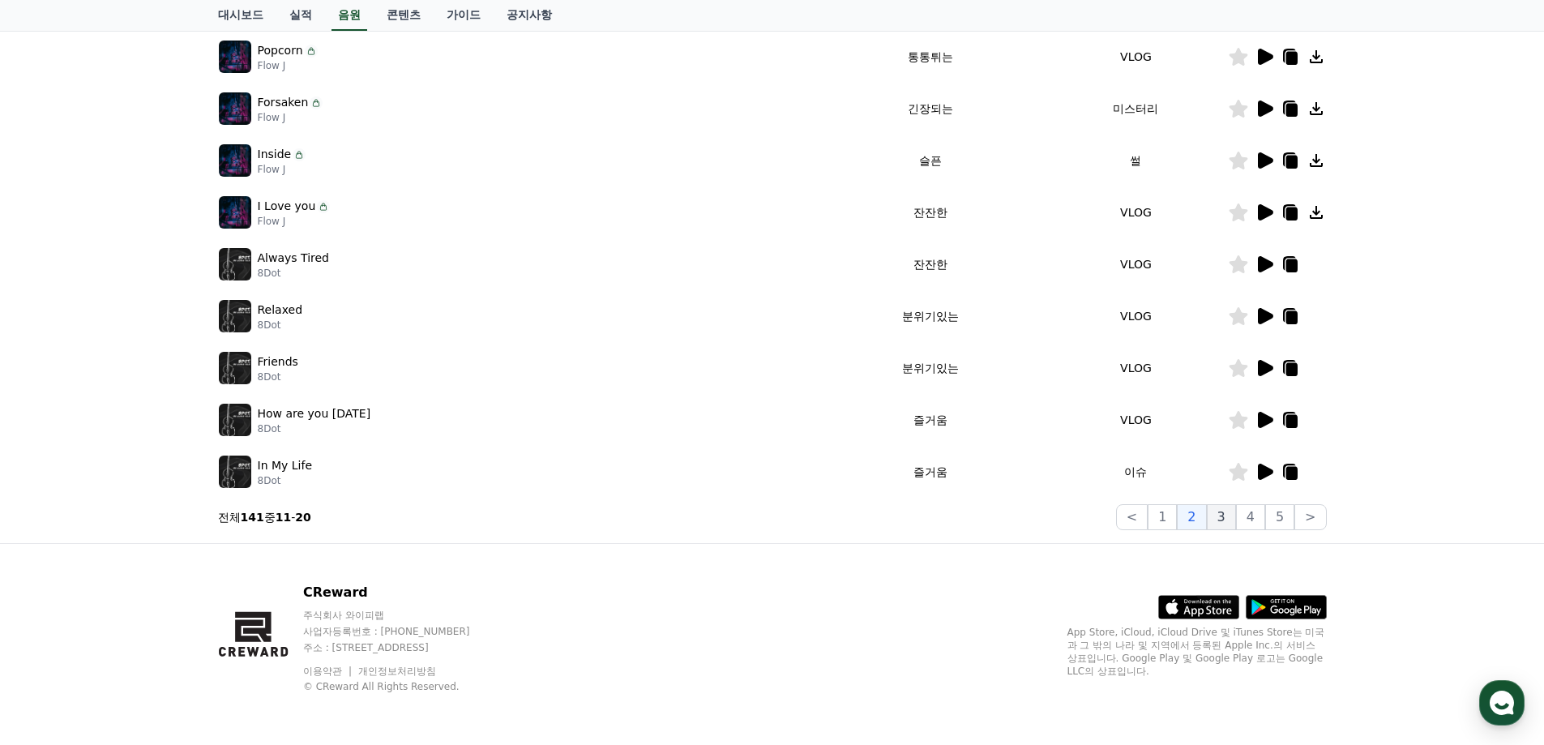
click at [1220, 505] on button "3" at bounding box center [1221, 517] width 29 height 26
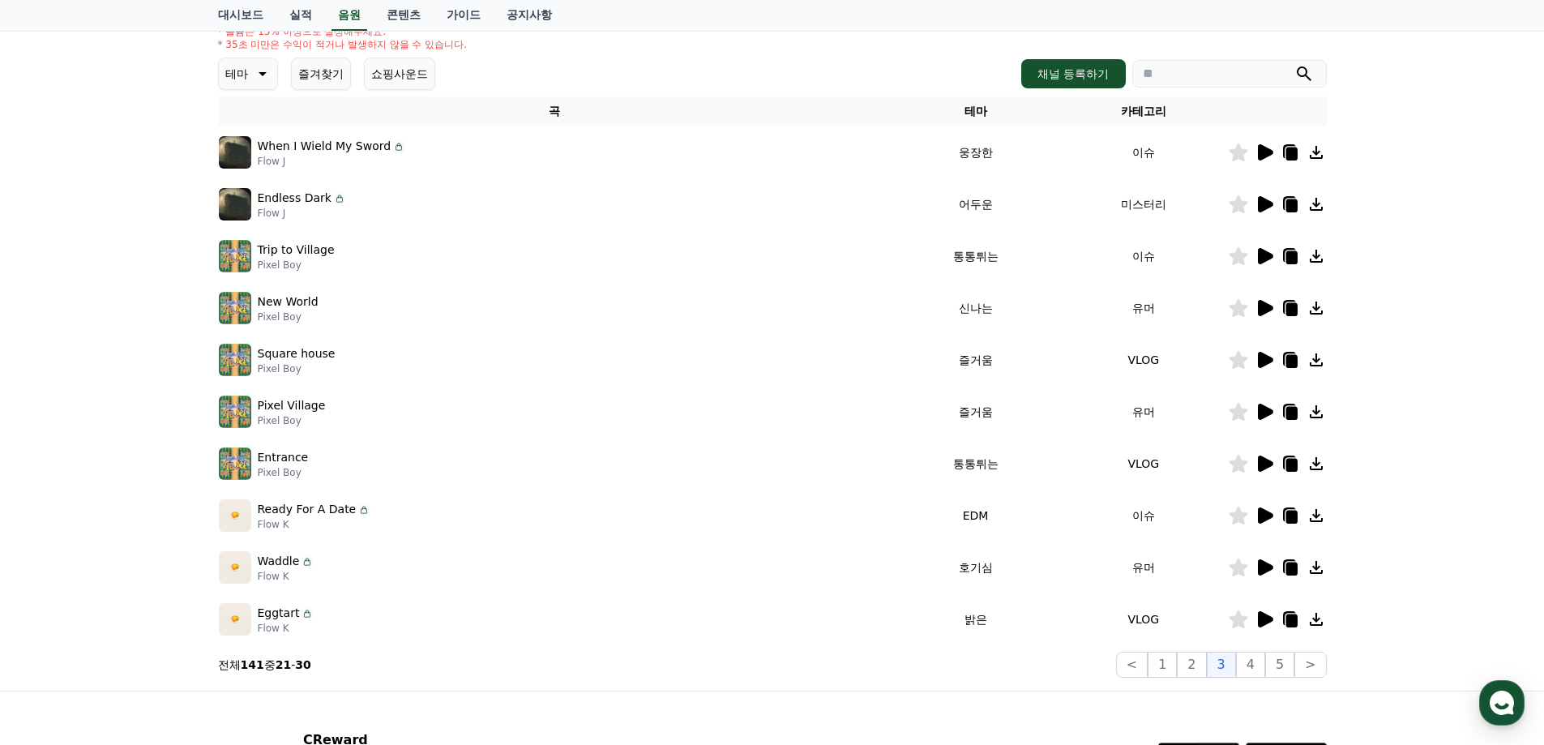
scroll to position [190, 0]
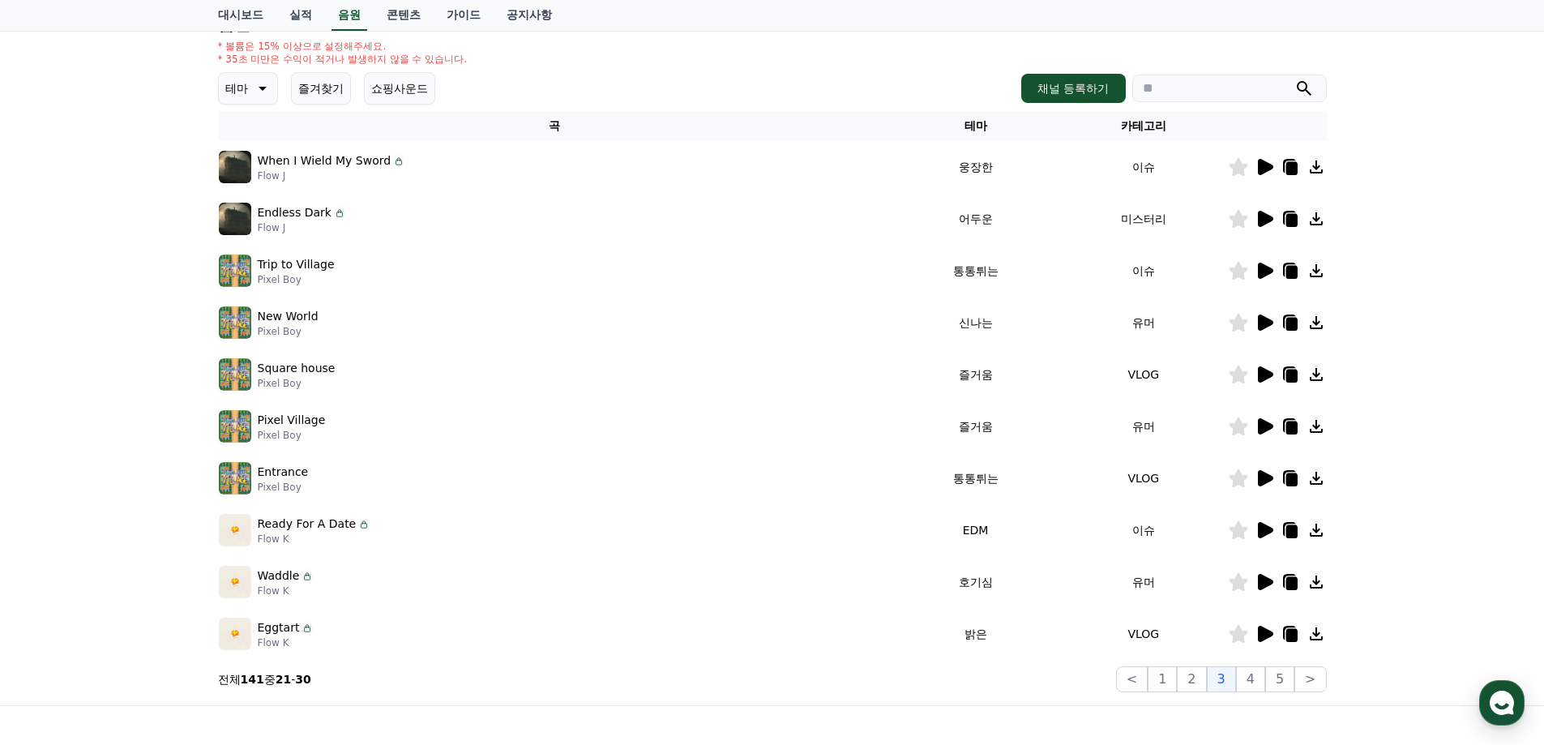
click at [1260, 574] on icon at bounding box center [1263, 581] width 19 height 19
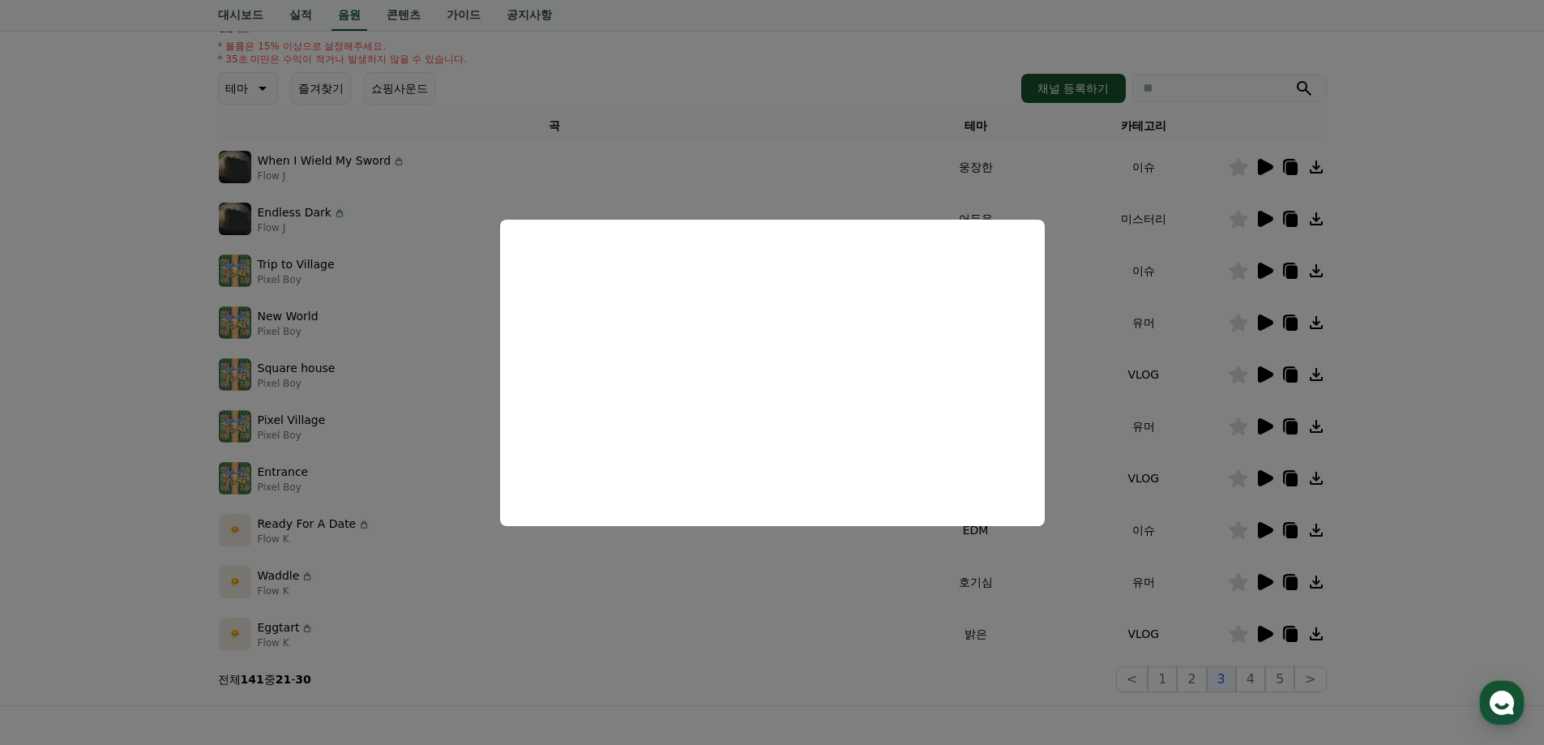
click at [1082, 600] on button "close modal" at bounding box center [772, 372] width 1544 height 745
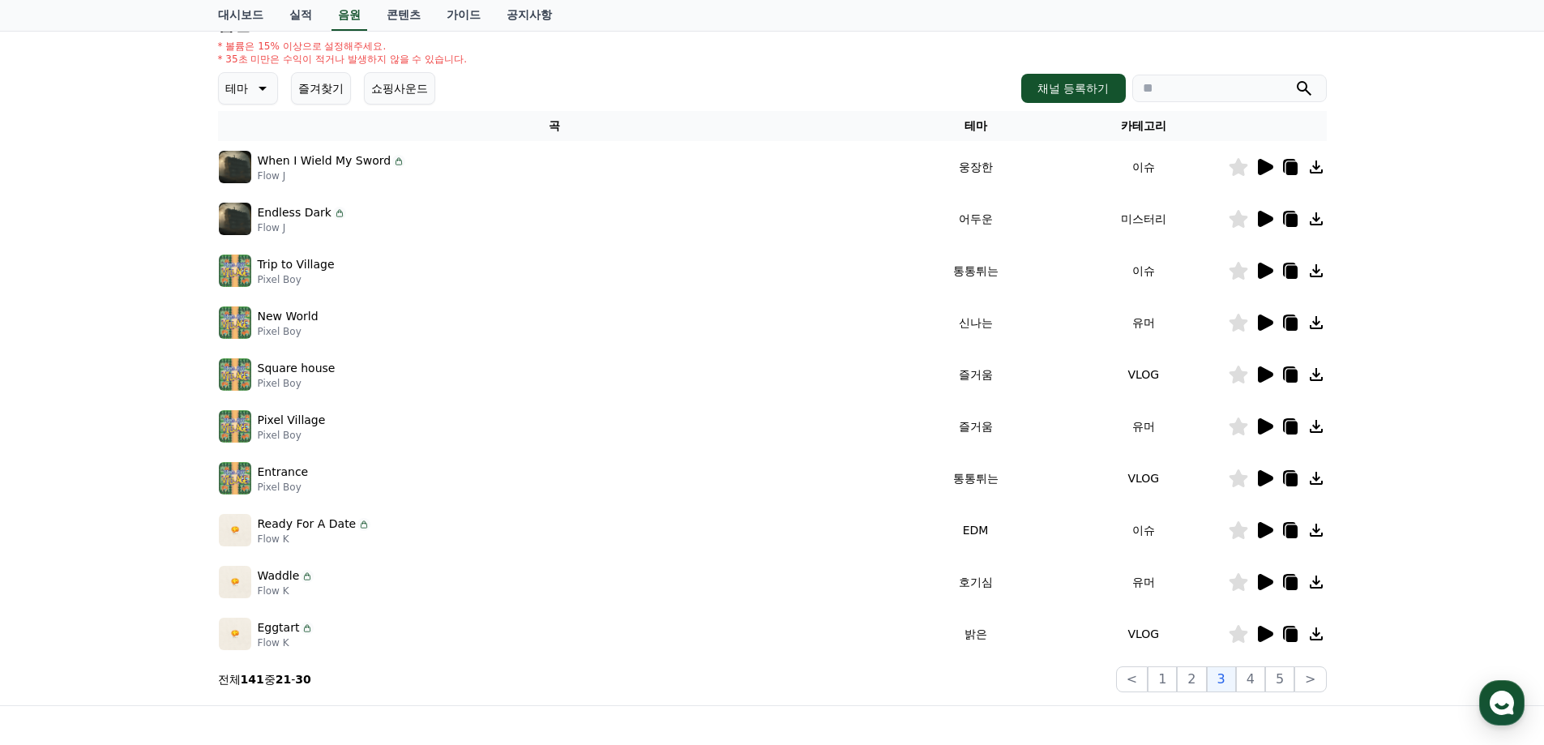
click at [1267, 637] on icon at bounding box center [1265, 634] width 15 height 16
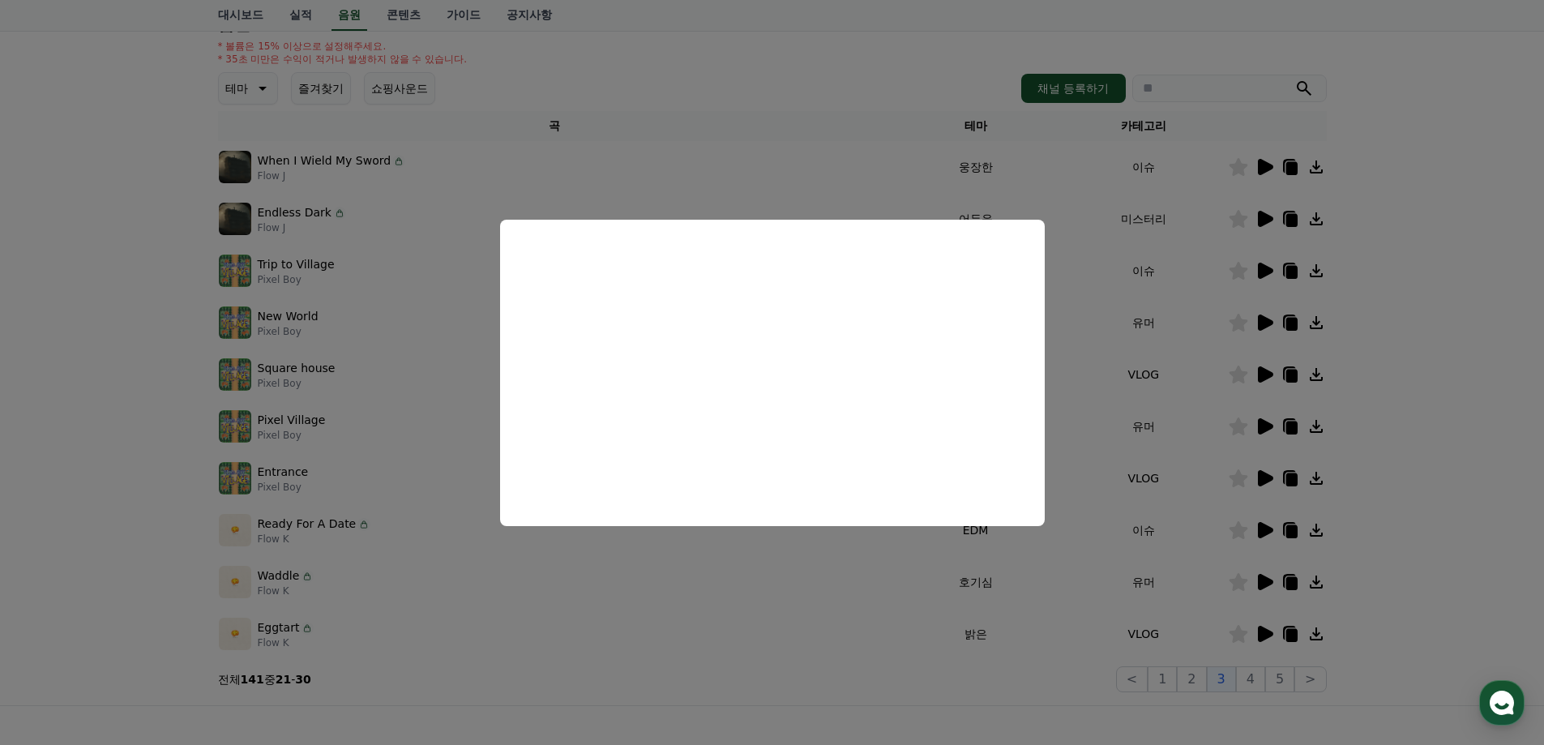
click at [1207, 378] on button "close modal" at bounding box center [772, 372] width 1544 height 745
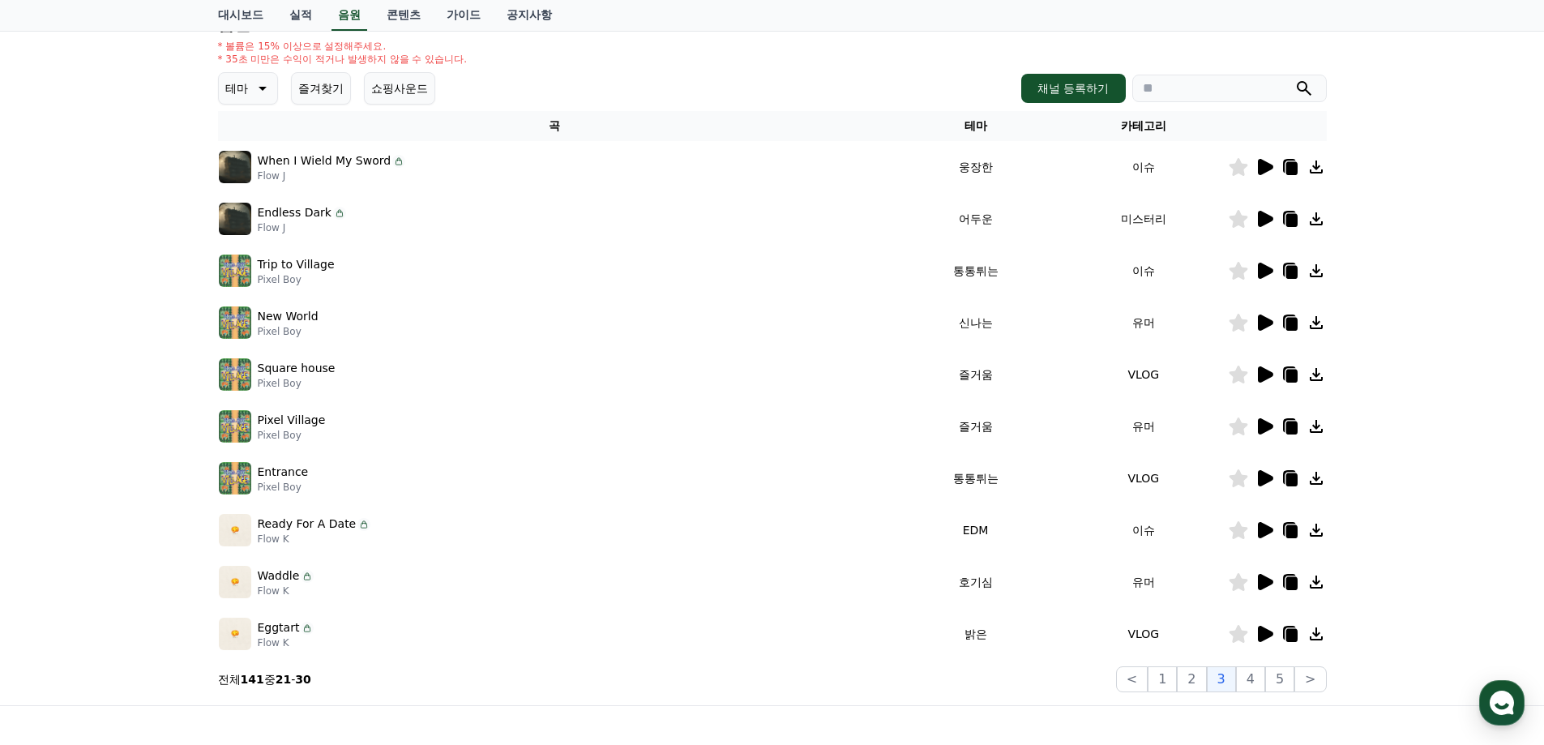
click at [1320, 587] on icon at bounding box center [1316, 581] width 13 height 13
